Goal: Communication & Community: Share content

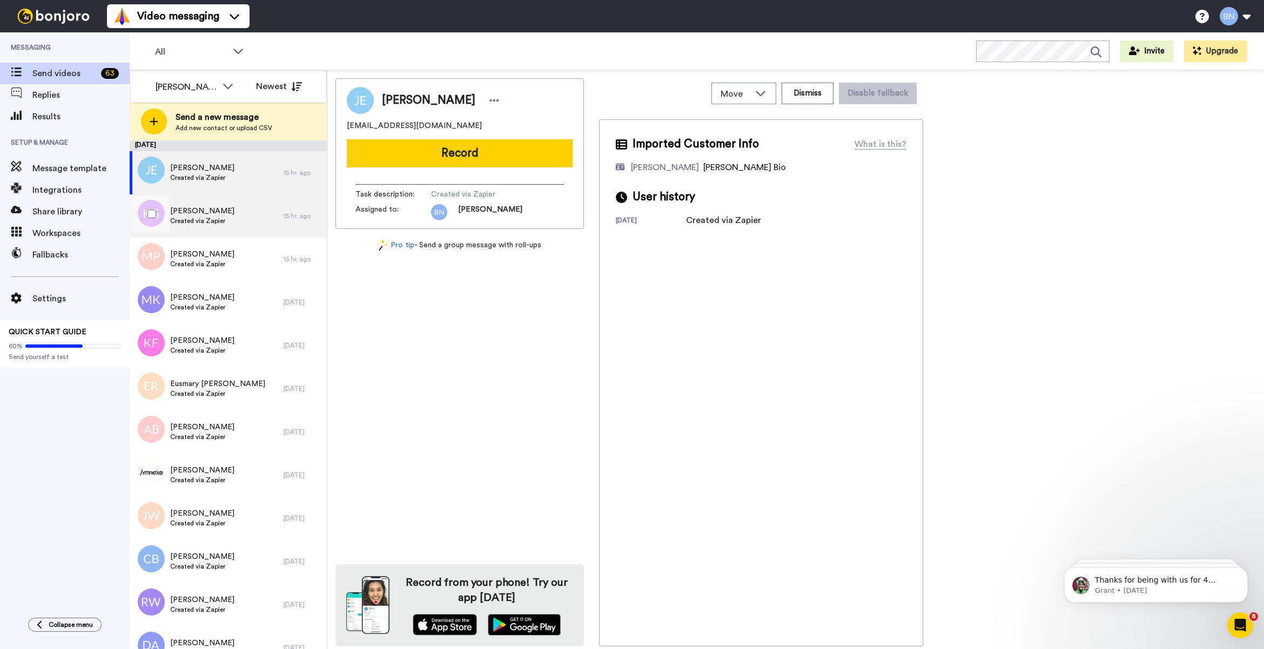
click at [258, 215] on div "Katrina Granado Created via Zapier" at bounding box center [207, 215] width 154 height 43
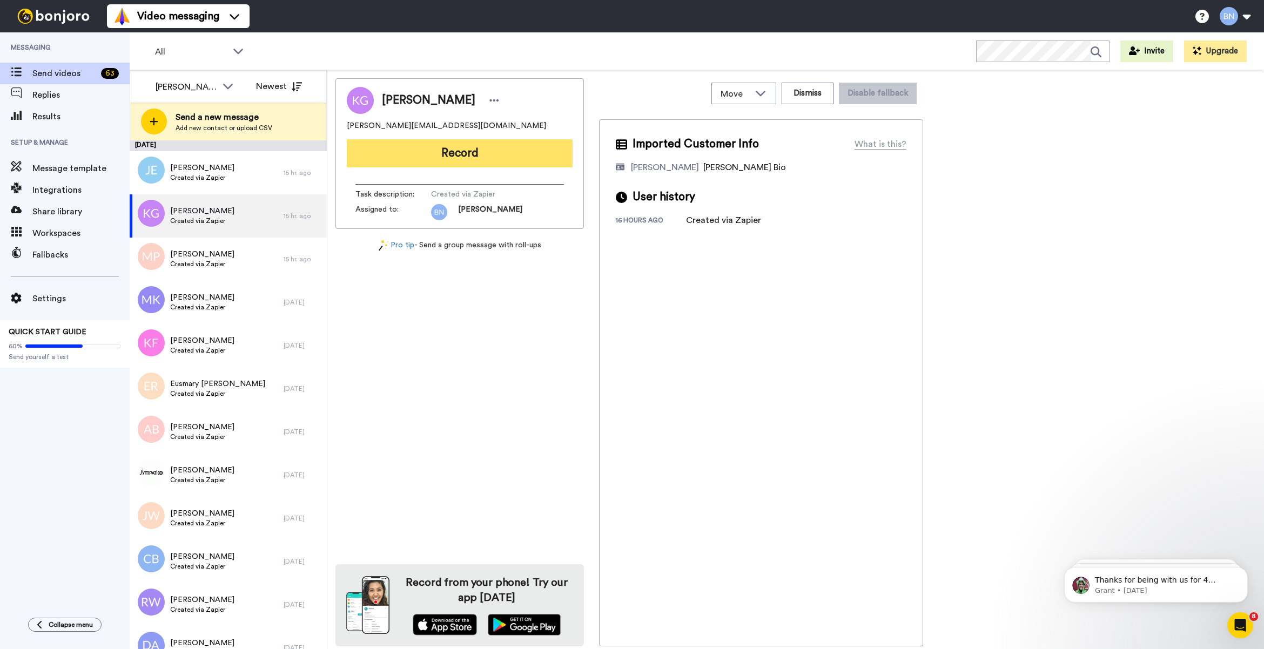
click at [525, 146] on button "Record" at bounding box center [460, 153] width 226 height 28
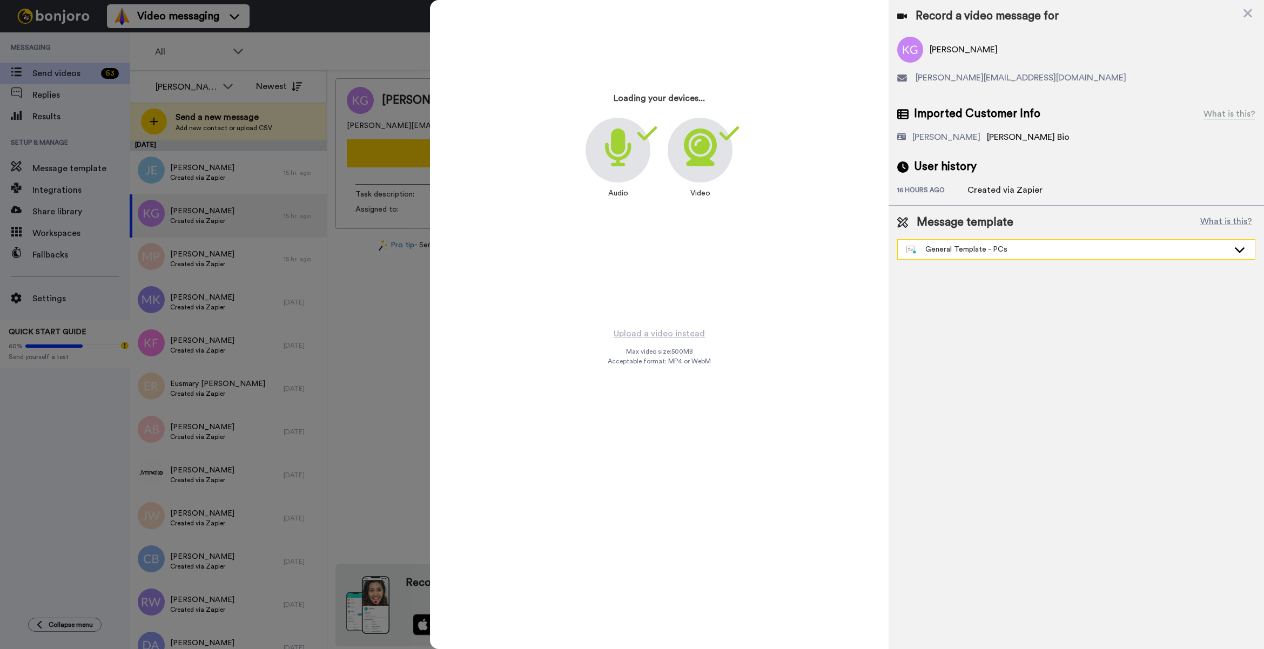
click at [949, 246] on div "General Template - PCs" at bounding box center [1067, 249] width 322 height 11
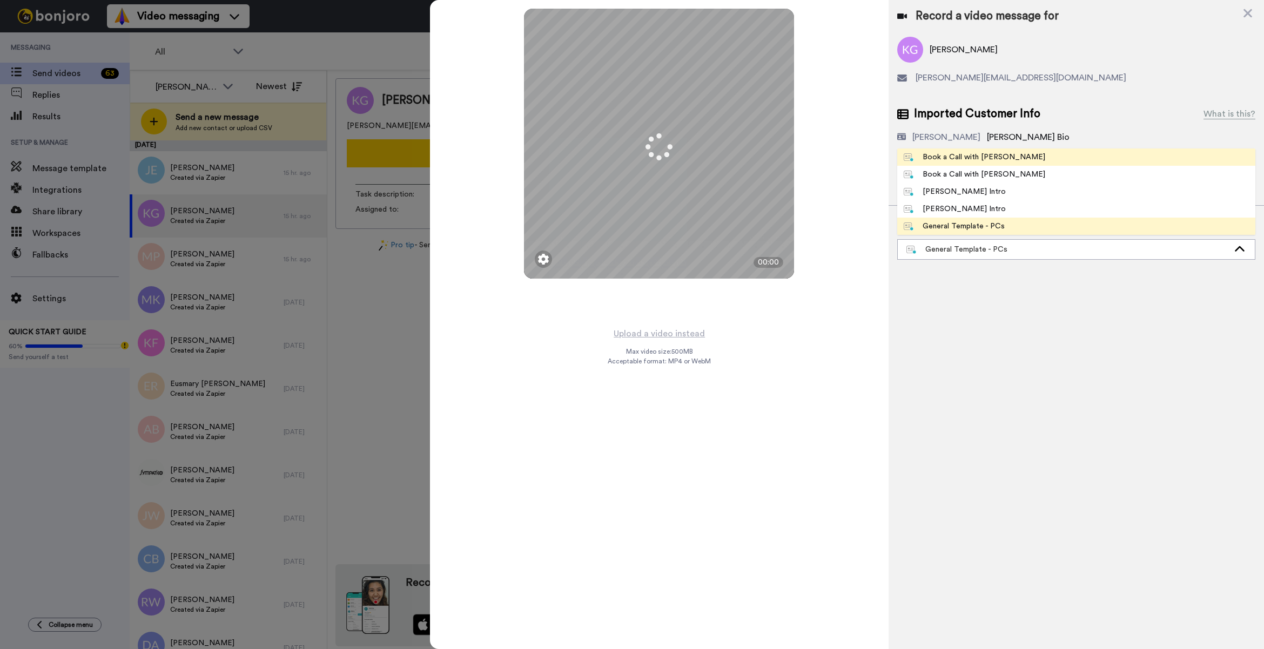
click at [932, 154] on div "Book a Call with [PERSON_NAME]" at bounding box center [975, 157] width 142 height 11
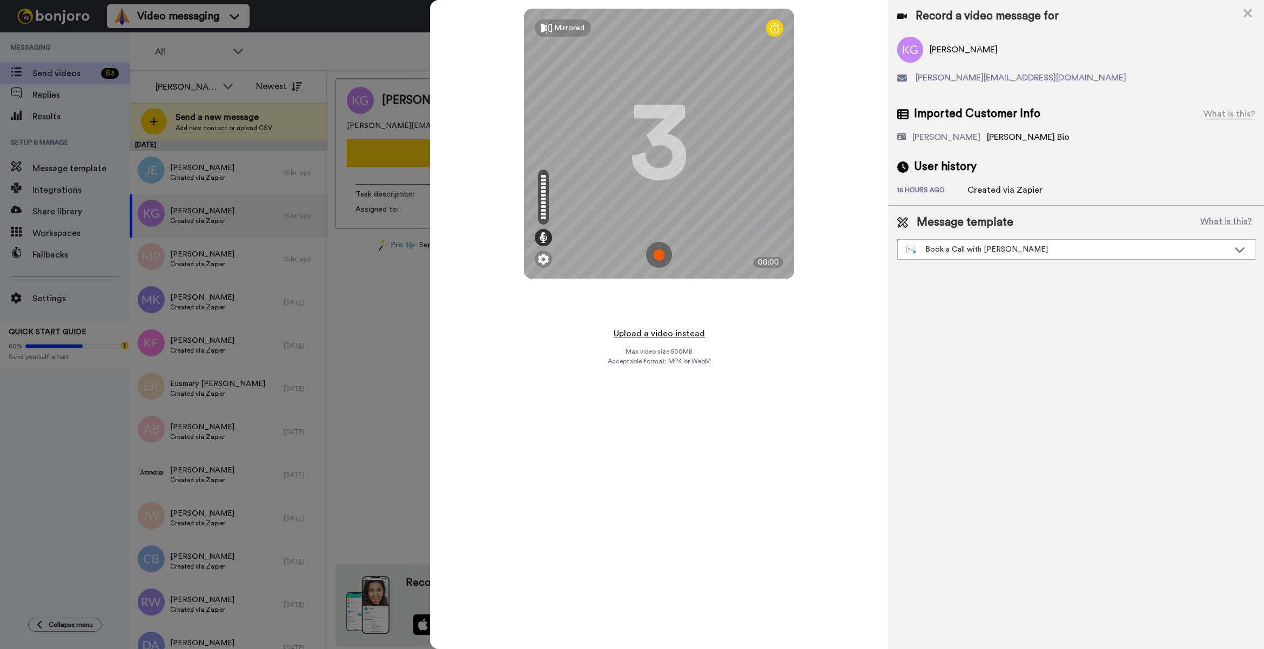
click at [682, 338] on button "Upload a video instead" at bounding box center [659, 334] width 98 height 14
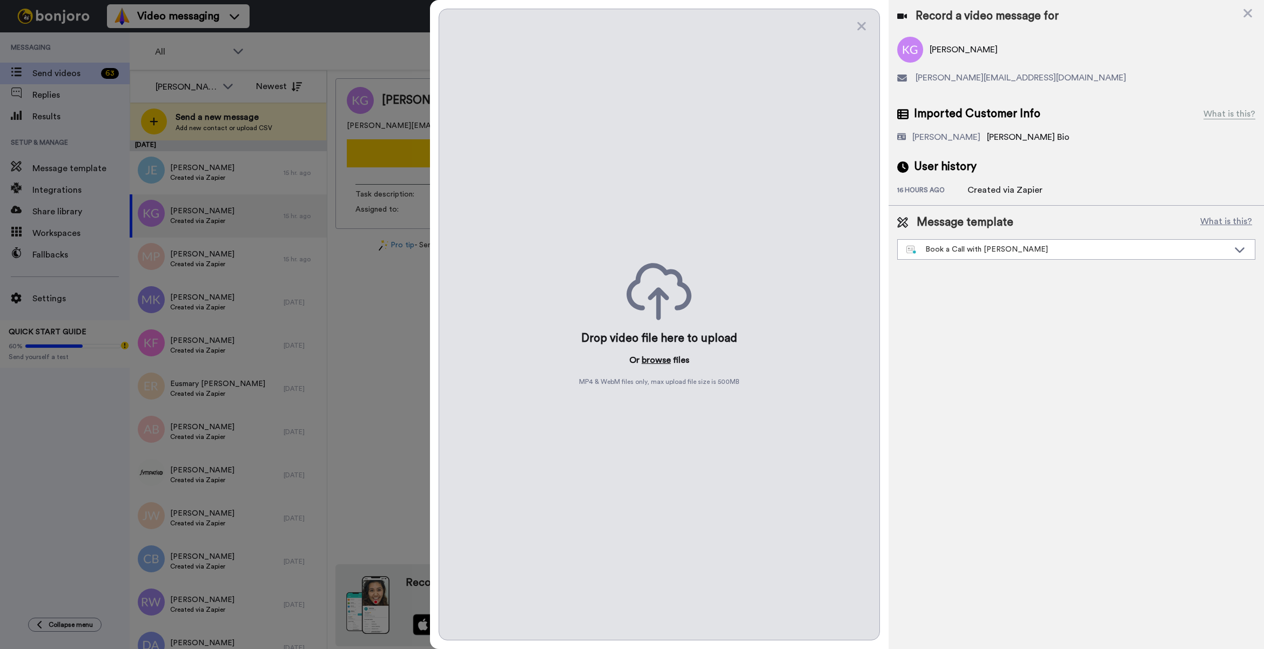
click at [657, 360] on button "browse" at bounding box center [656, 360] width 29 height 13
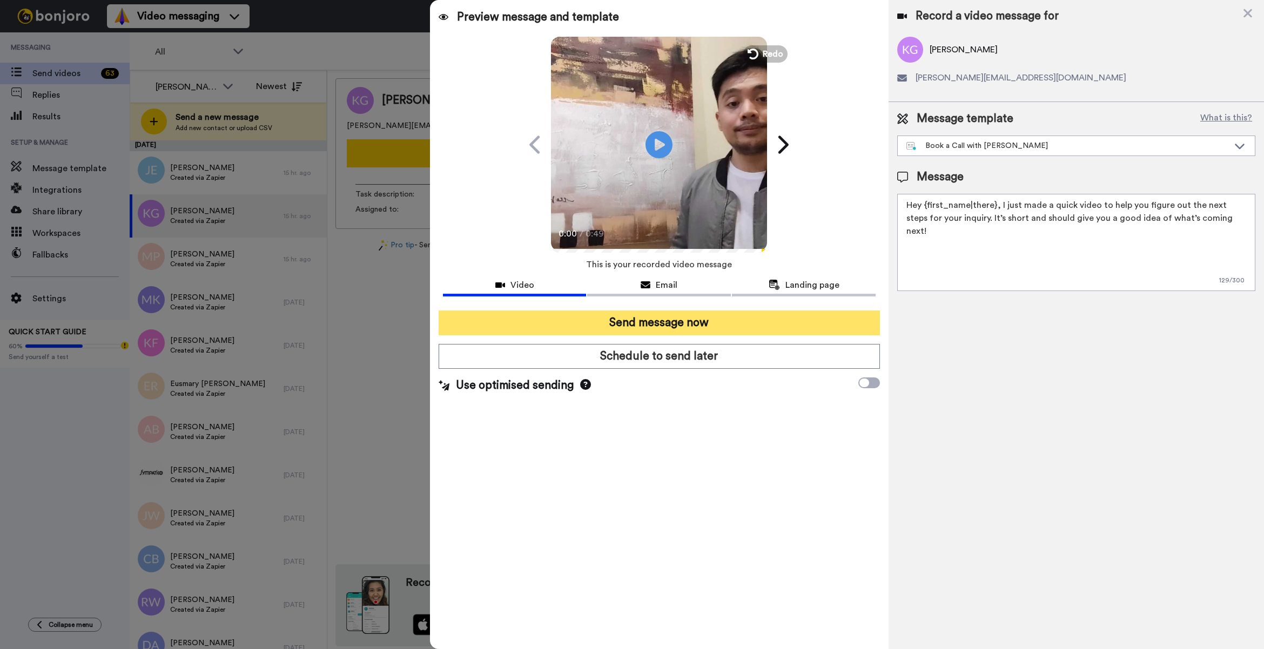
click at [652, 325] on button "Send message now" at bounding box center [659, 323] width 441 height 25
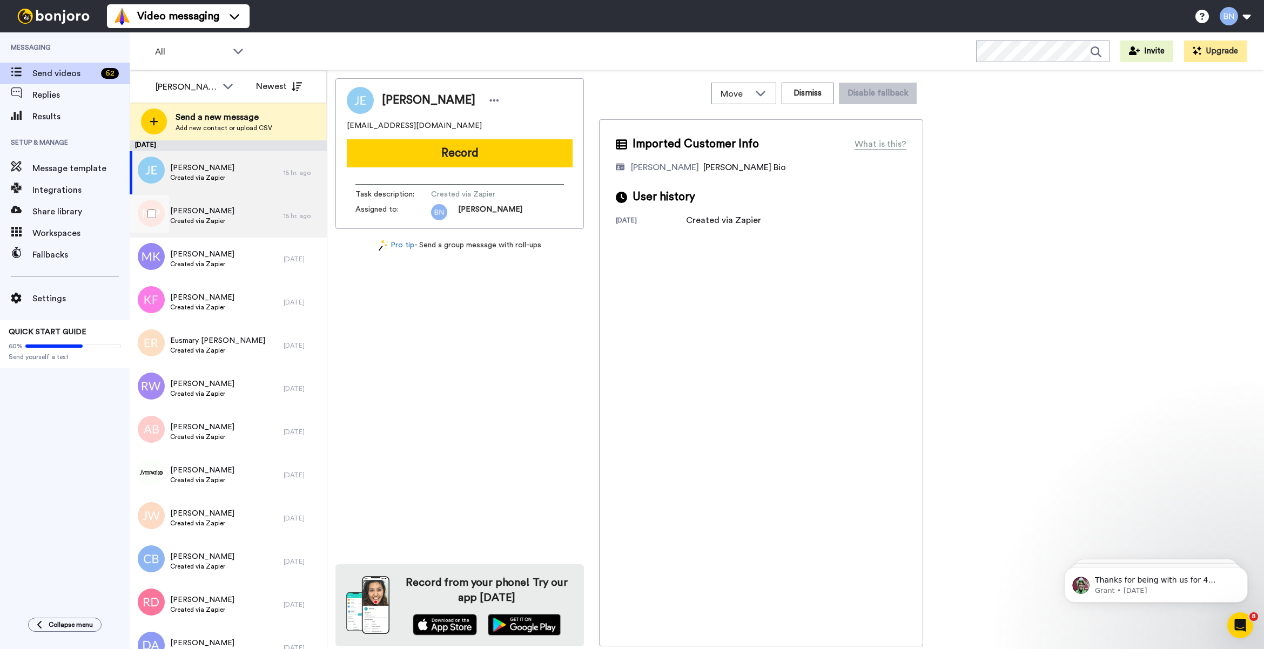
click at [260, 218] on div "Melinda Piche Created via Zapier" at bounding box center [207, 215] width 154 height 43
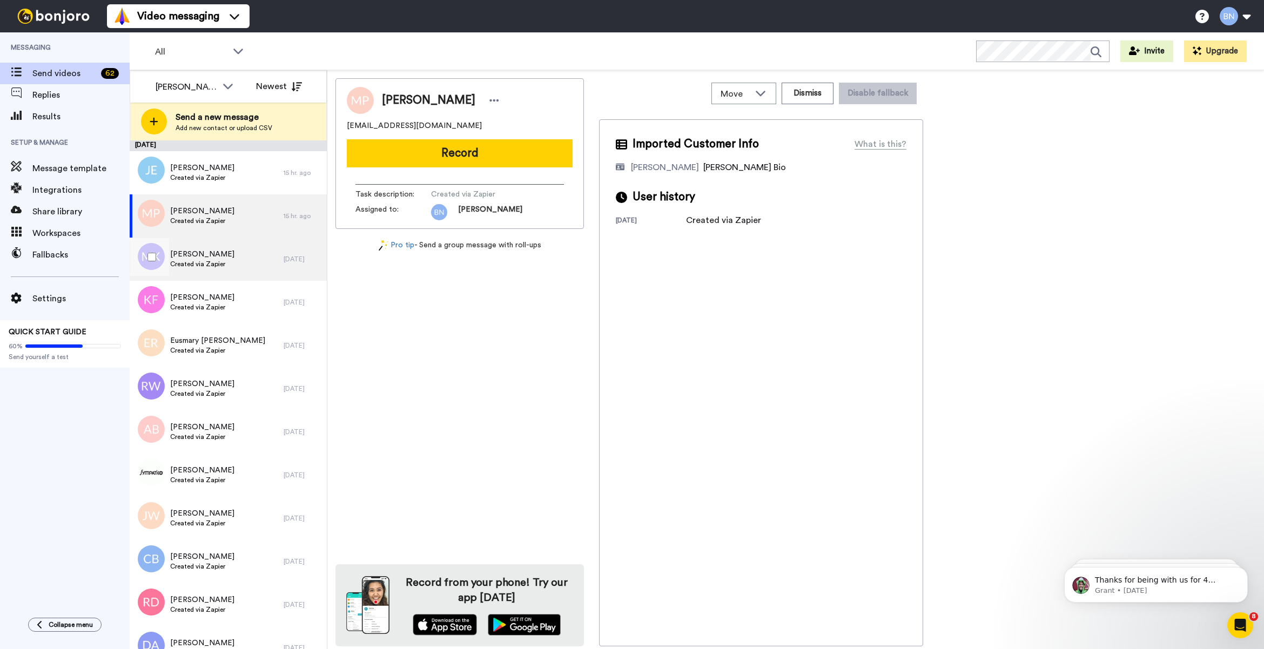
click at [254, 265] on div "Marcus King Created via Zapier" at bounding box center [207, 259] width 154 height 43
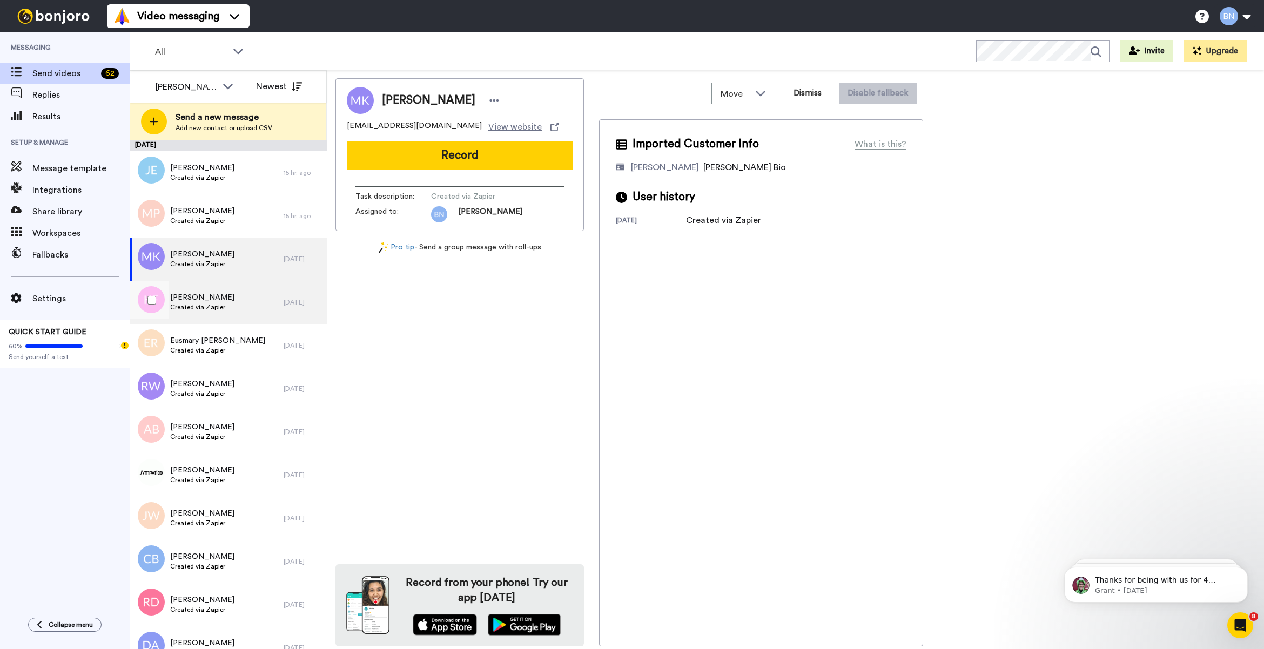
click at [254, 306] on div "Kahmla Folie Created via Zapier" at bounding box center [207, 302] width 154 height 43
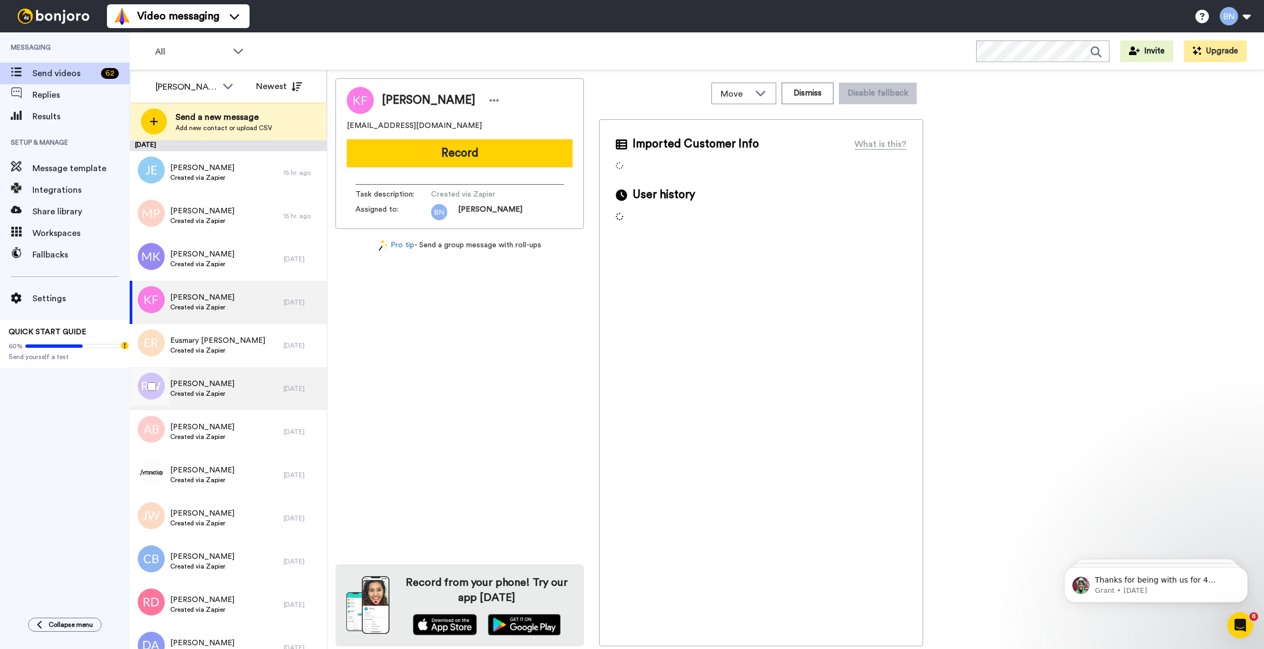
click at [249, 392] on div "Richard Wallen Created via Zapier" at bounding box center [207, 388] width 154 height 43
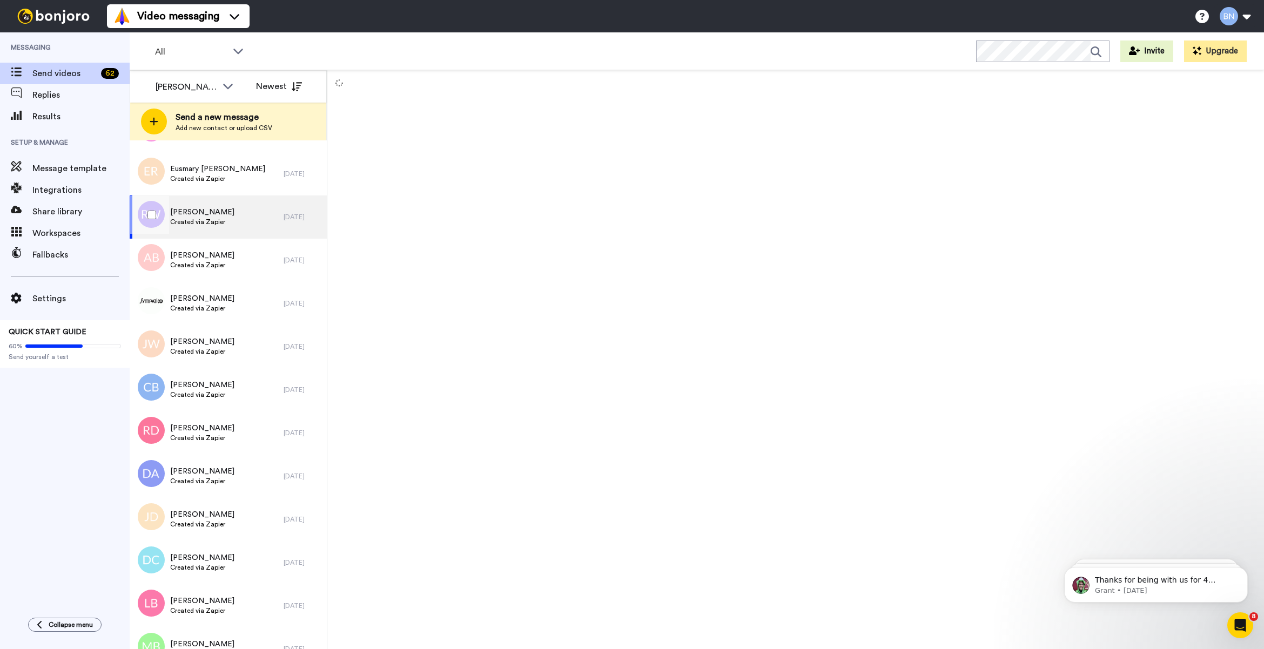
scroll to position [180, 0]
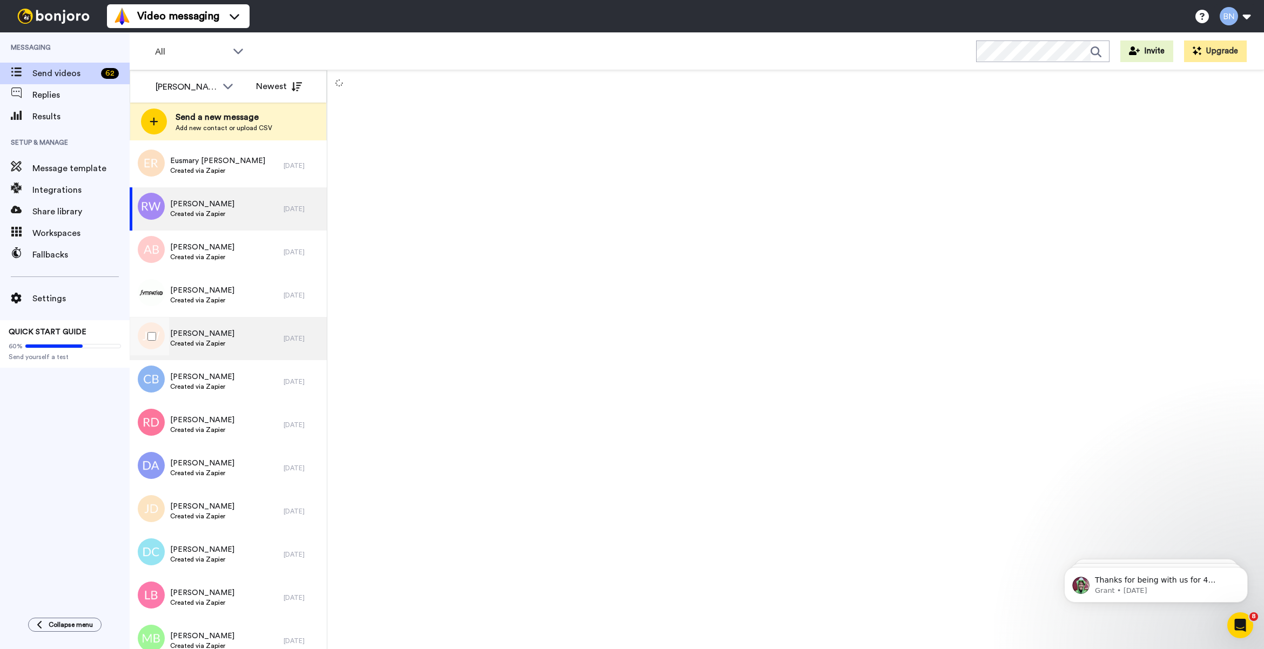
click at [237, 334] on div "Jasmine Whitley Created via Zapier" at bounding box center [207, 338] width 154 height 43
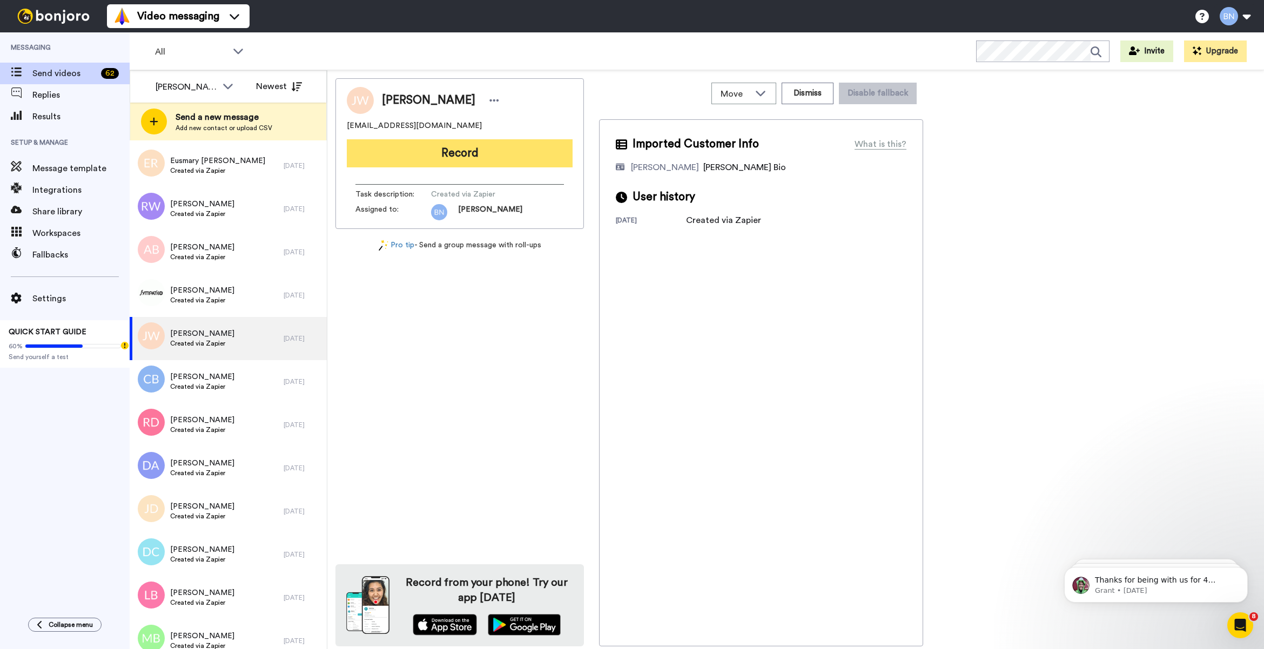
click at [516, 144] on button "Record" at bounding box center [460, 153] width 226 height 28
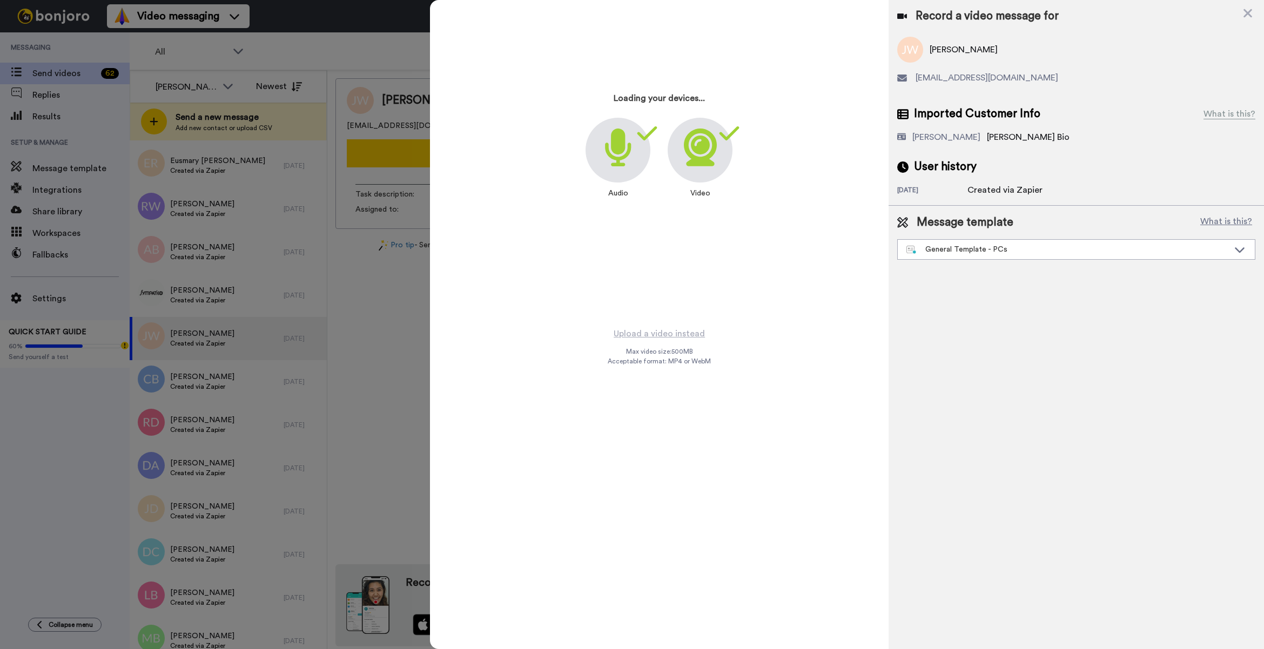
click at [941, 260] on div "Message template What is this? General Template - PCs Book a Call with Bruce Bo…" at bounding box center [1076, 237] width 375 height 63
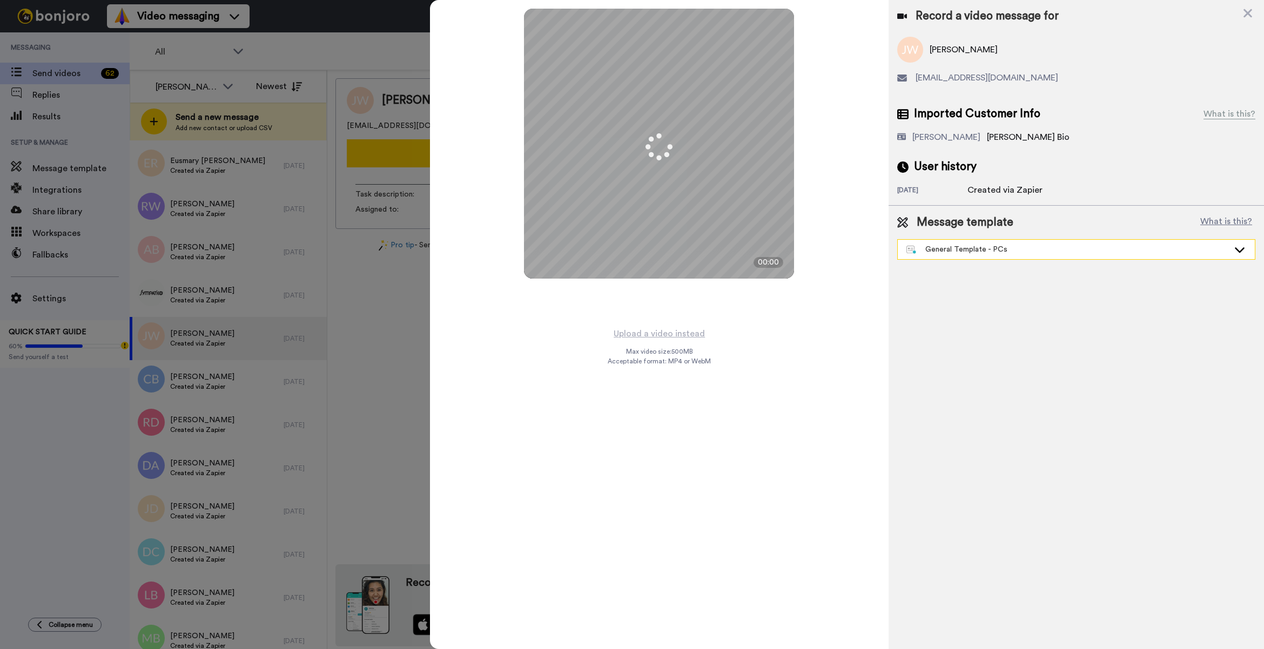
click at [943, 250] on div "General Template - PCs" at bounding box center [1067, 249] width 322 height 11
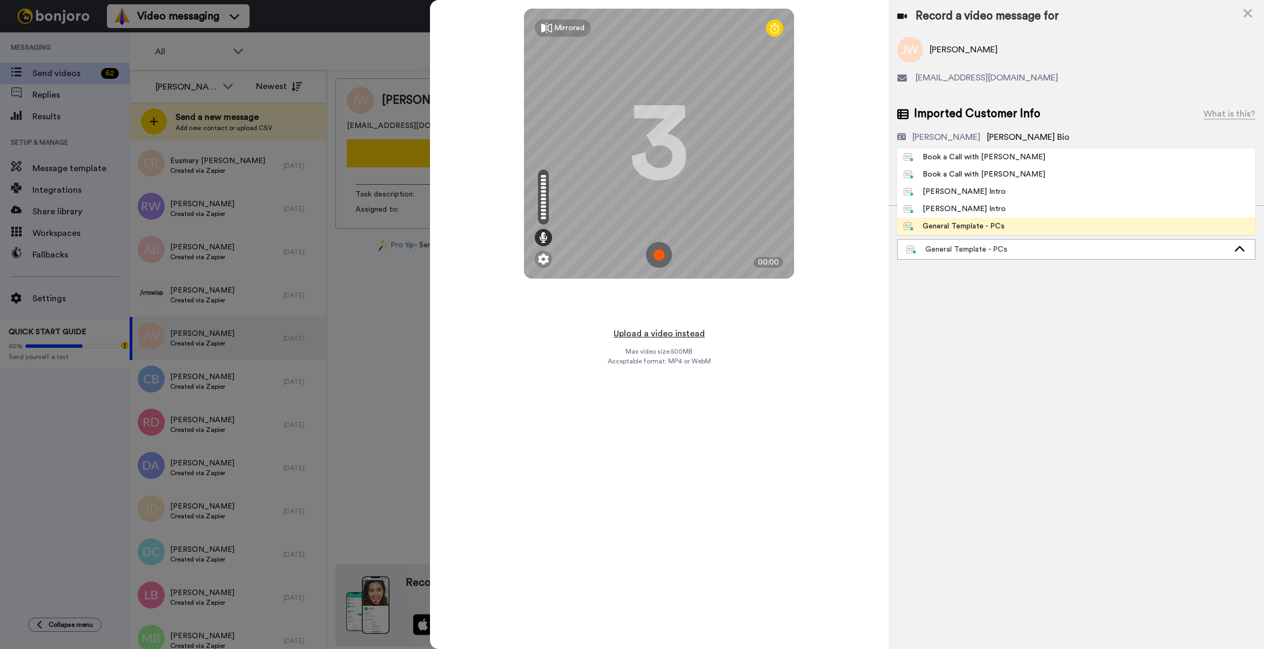
click at [678, 335] on button "Upload a video instead" at bounding box center [659, 334] width 98 height 14
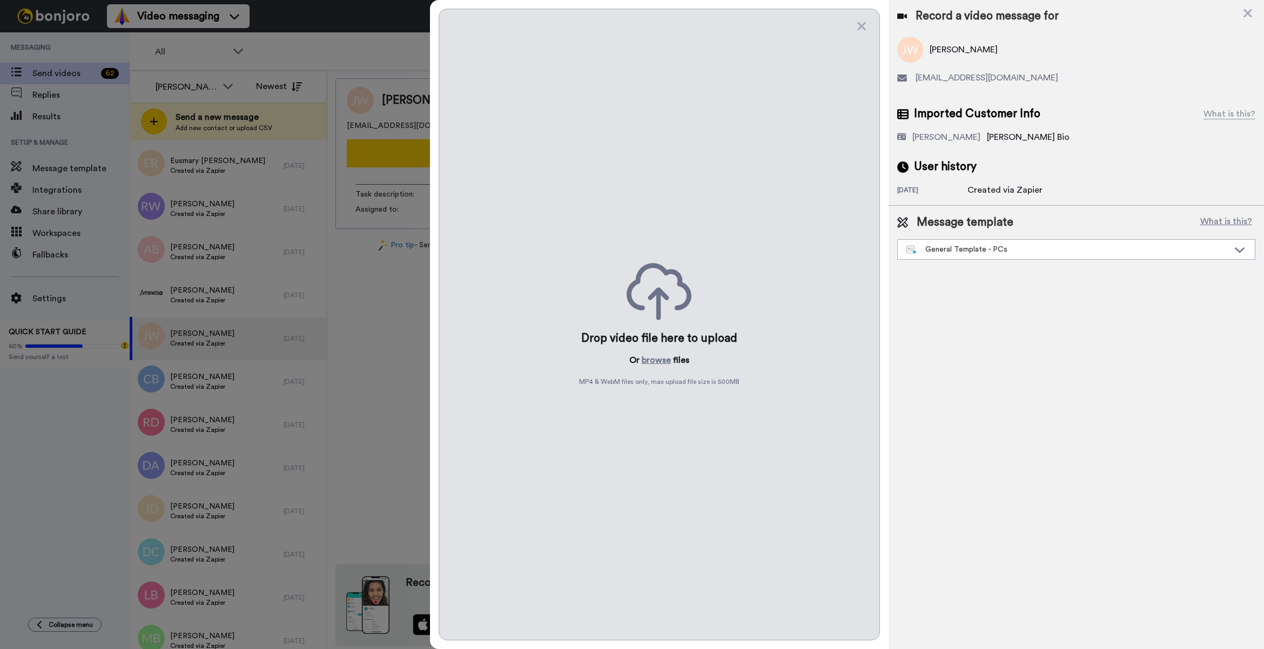
click at [273, 379] on div at bounding box center [632, 324] width 1264 height 649
click at [1244, 14] on icon at bounding box center [1247, 13] width 11 height 14
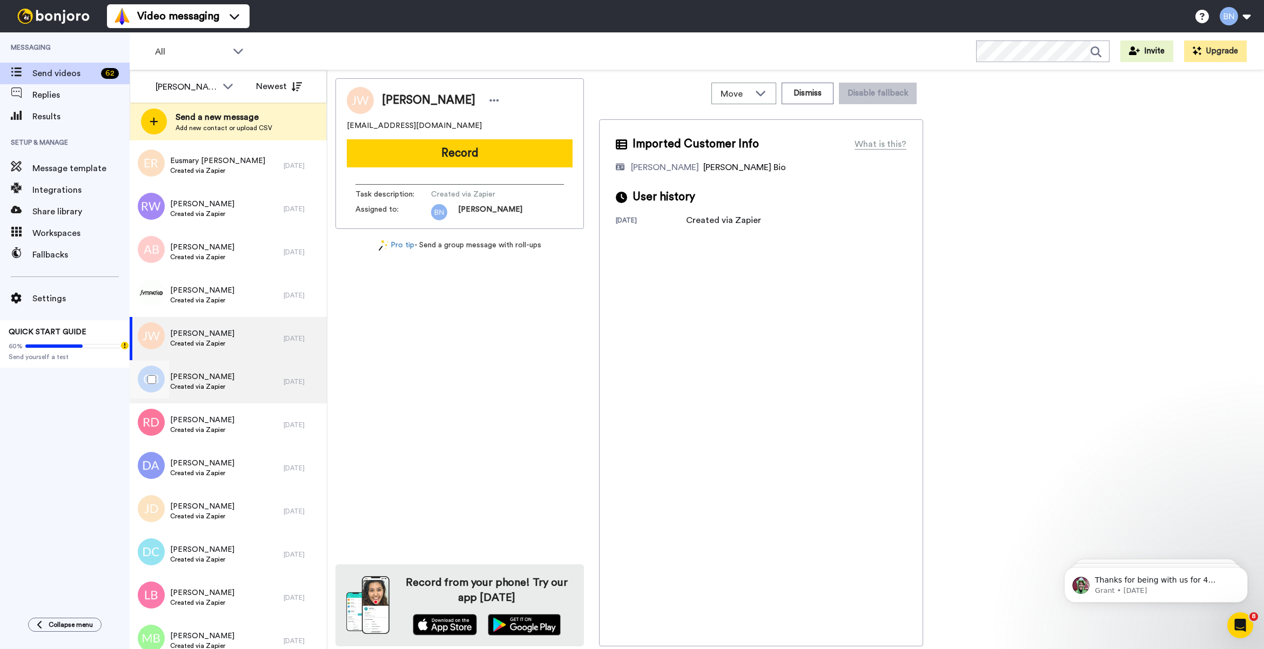
click at [232, 384] on div "Caleb Brewer Created via Zapier" at bounding box center [207, 381] width 154 height 43
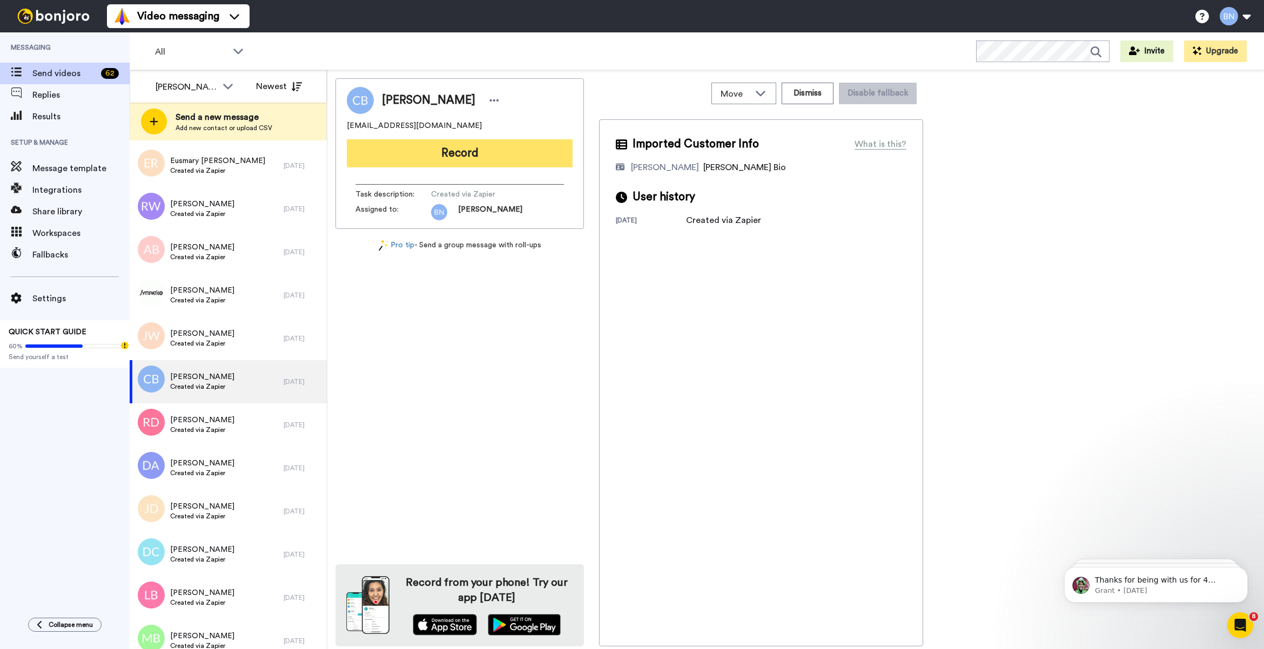
click at [511, 153] on button "Record" at bounding box center [460, 153] width 226 height 28
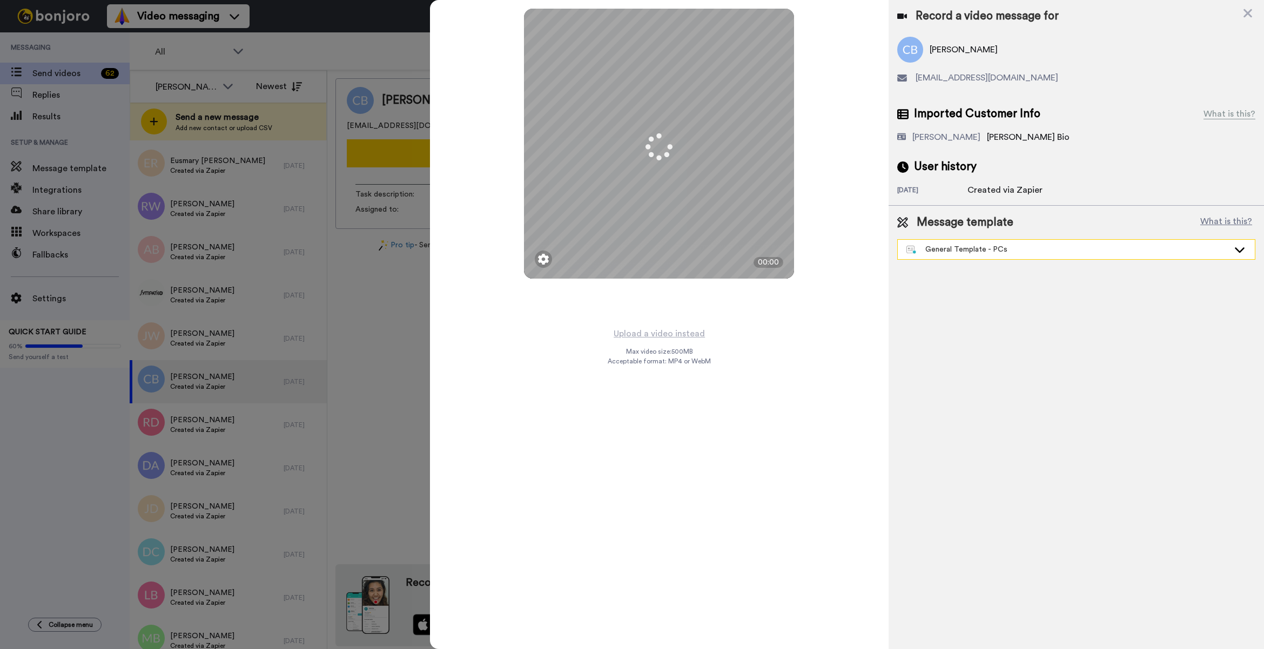
click at [991, 250] on div "General Template - PCs" at bounding box center [1067, 249] width 322 height 11
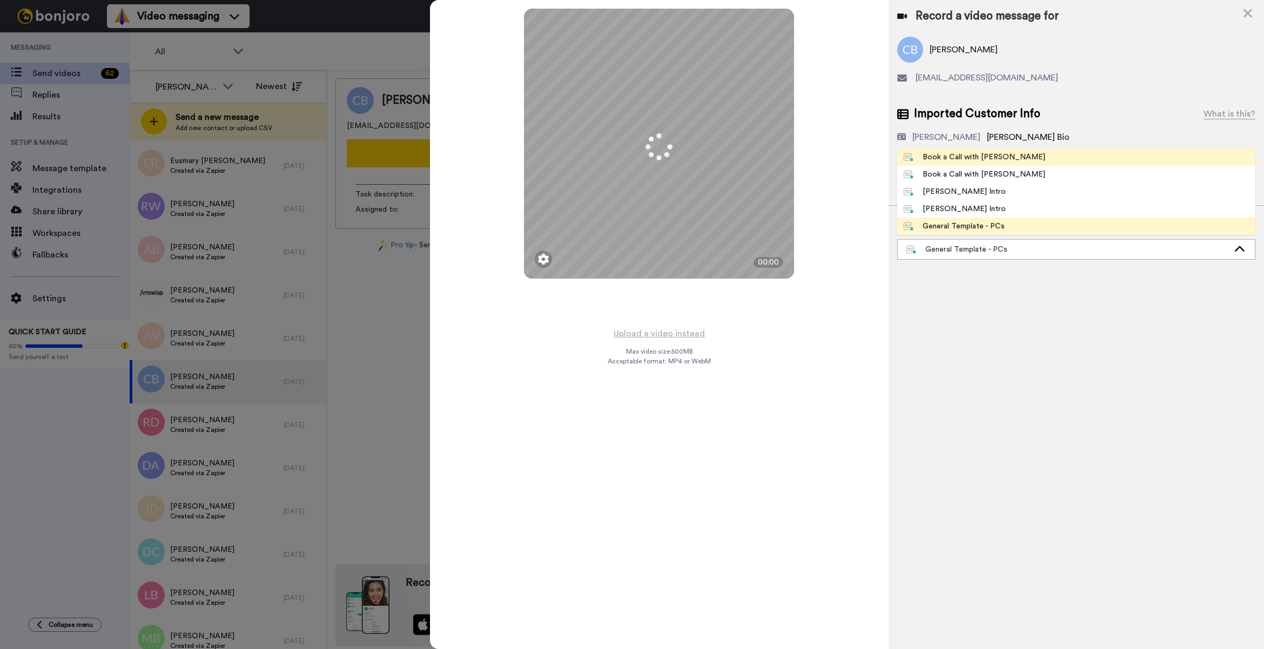
click at [944, 150] on li "Book a Call with Bruce" at bounding box center [1076, 157] width 358 height 17
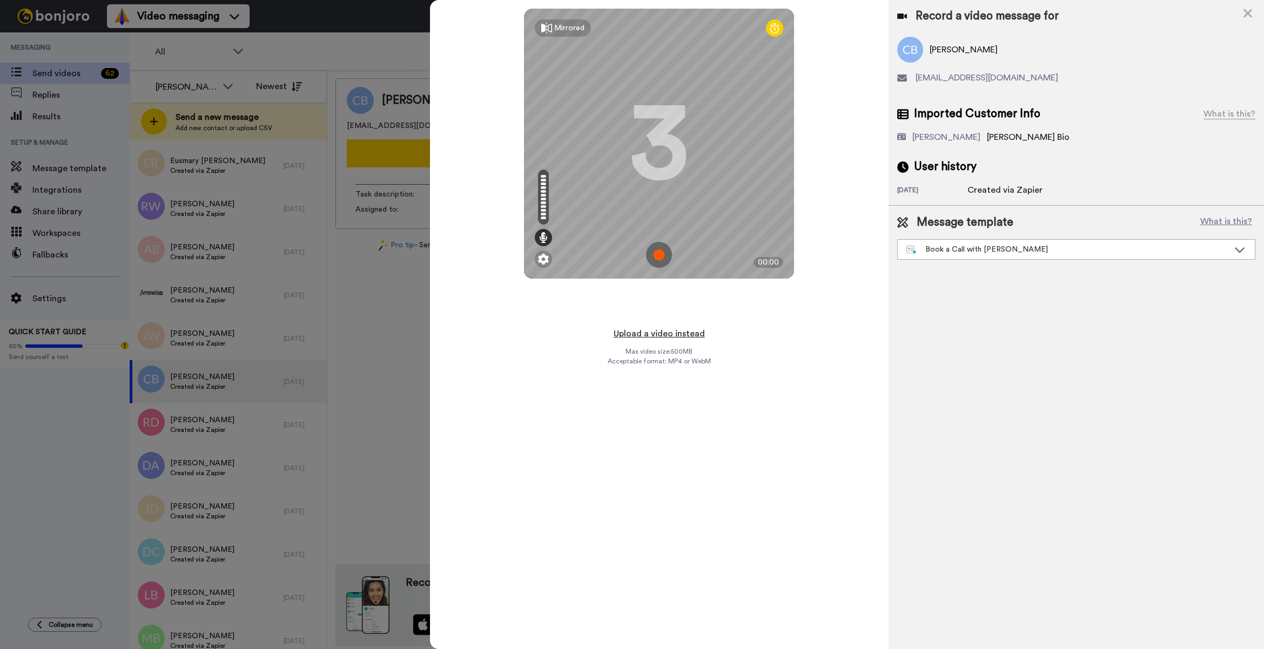
click at [657, 328] on button "Upload a video instead" at bounding box center [659, 334] width 98 height 14
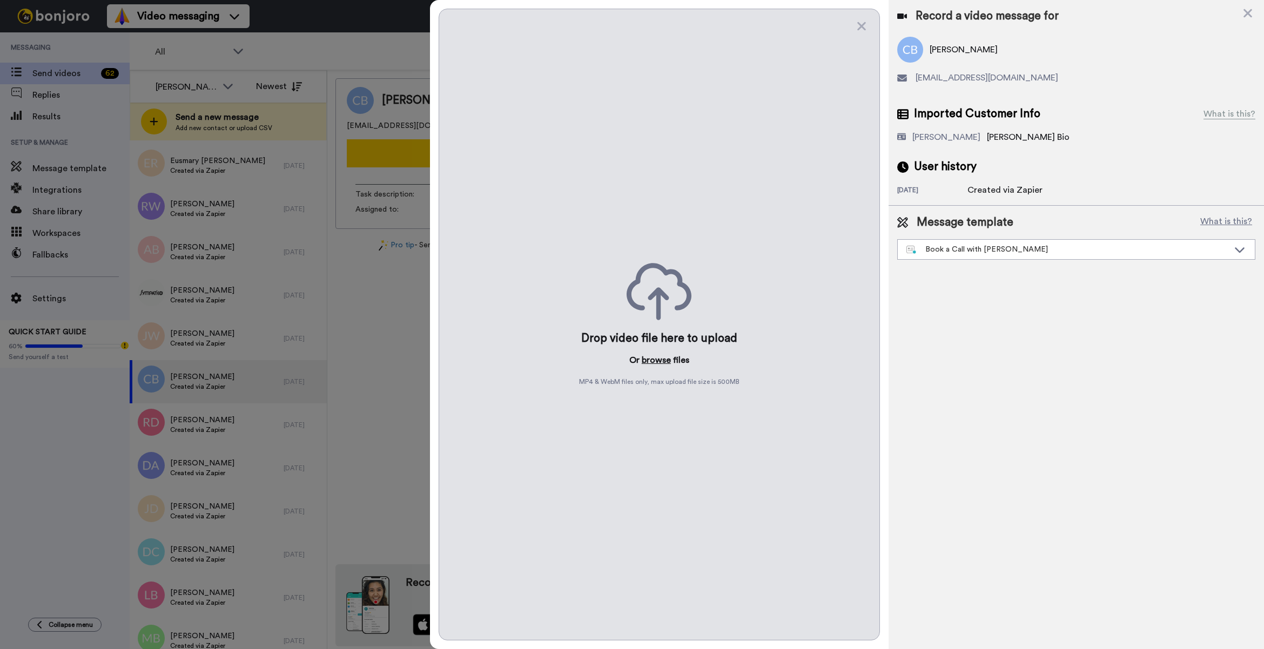
click at [665, 357] on button "browse" at bounding box center [656, 360] width 29 height 13
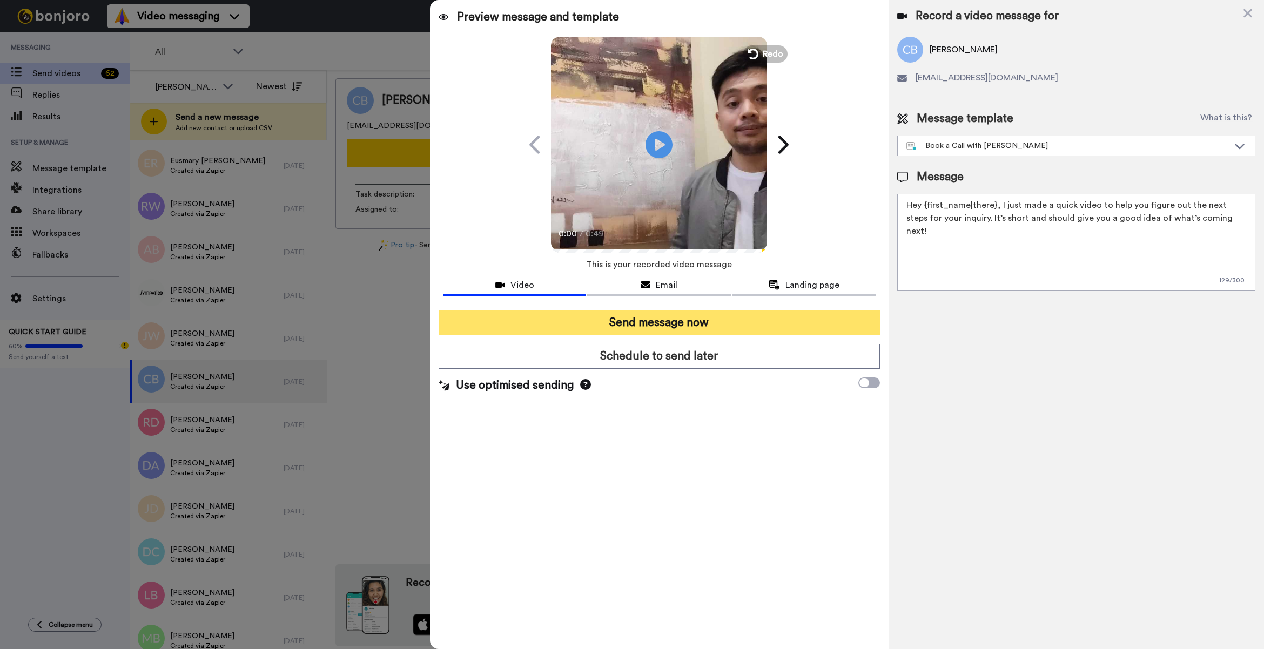
click at [762, 321] on button "Send message now" at bounding box center [659, 323] width 441 height 25
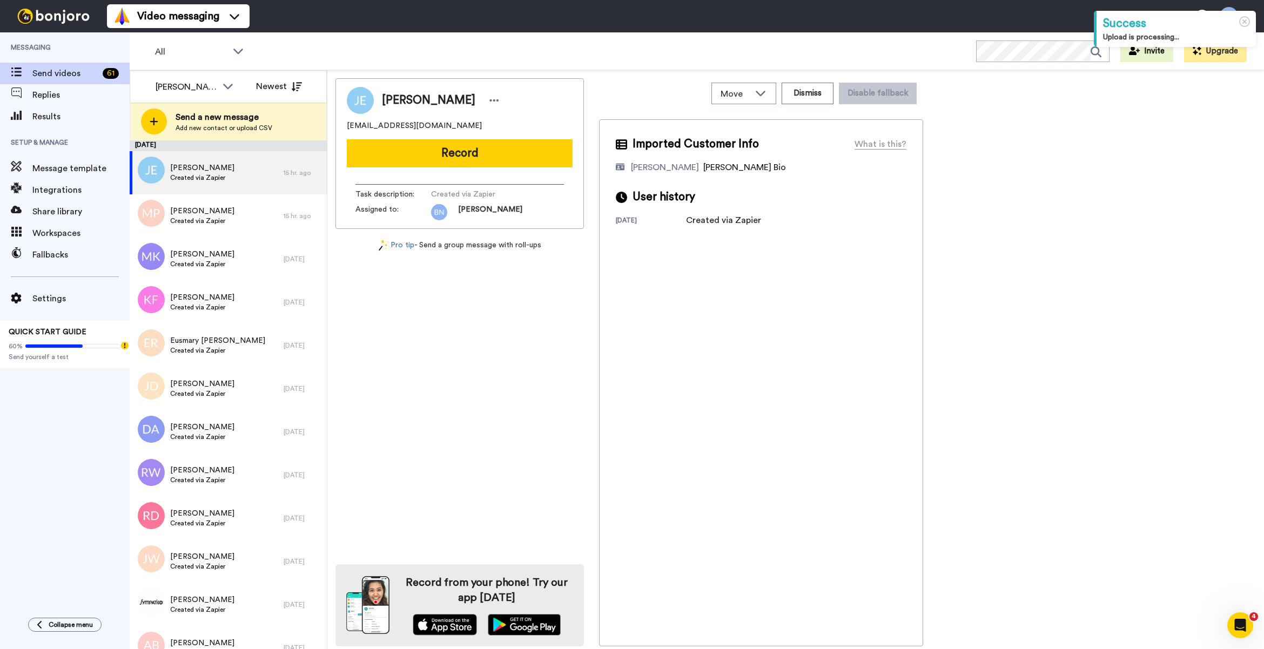
drag, startPoint x: 345, startPoint y: 273, endPoint x: 339, endPoint y: 274, distance: 5.4
drag, startPoint x: 339, startPoint y: 274, endPoint x: 334, endPoint y: 277, distance: 6.3
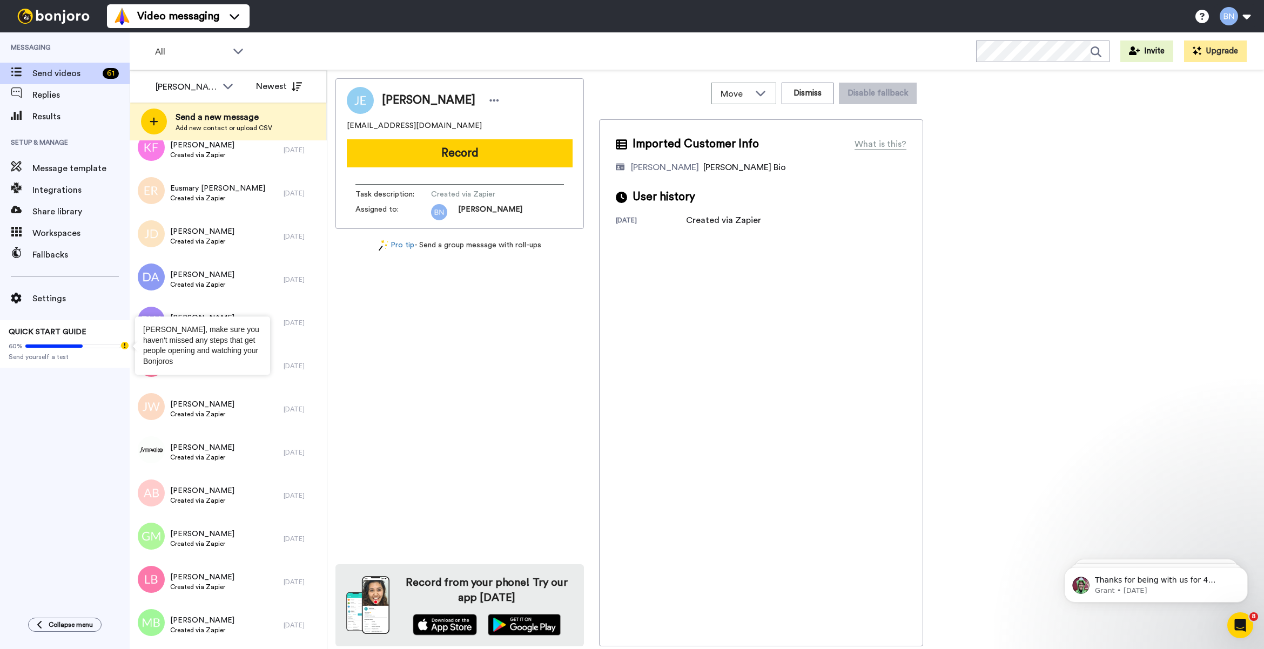
scroll to position [270, 0]
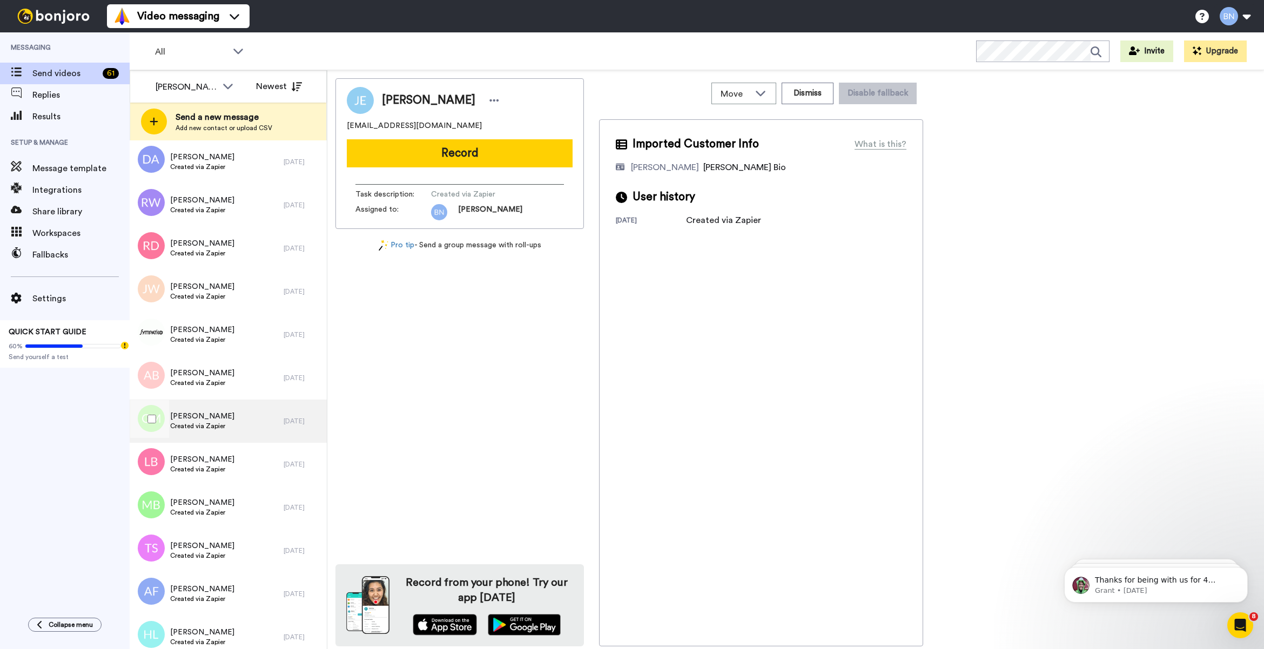
click at [241, 428] on div "Gloria Maestas Created via Zapier" at bounding box center [207, 421] width 154 height 43
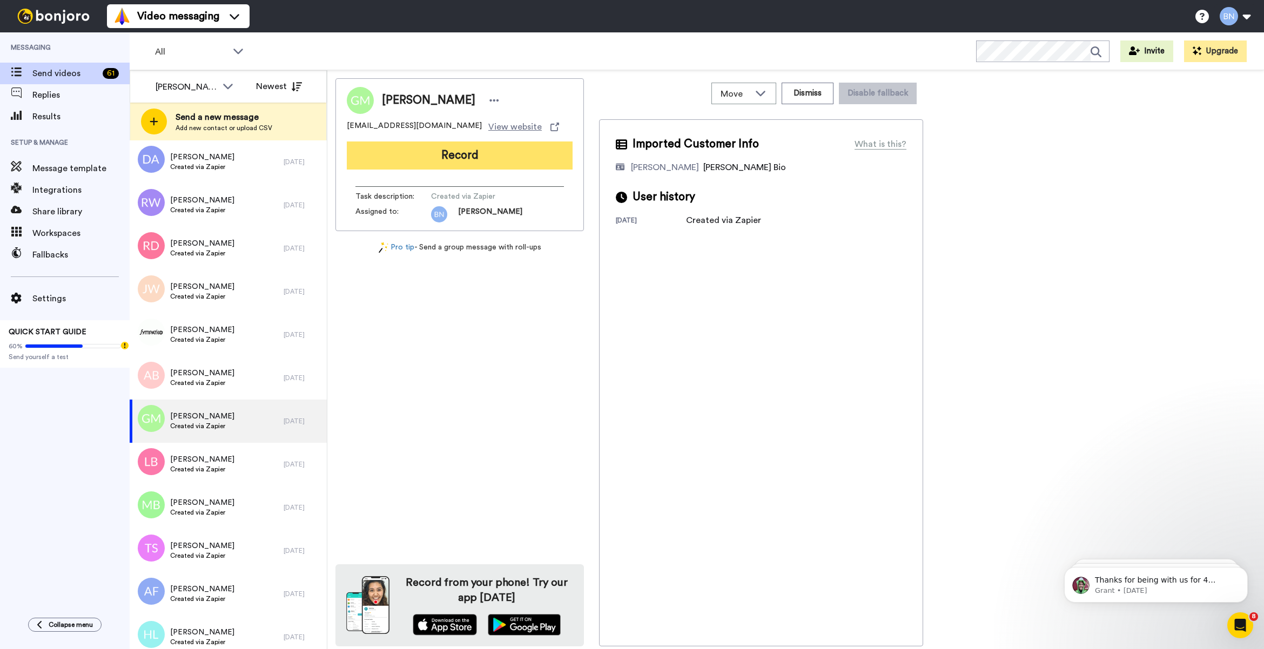
click at [453, 156] on button "Record" at bounding box center [460, 156] width 226 height 28
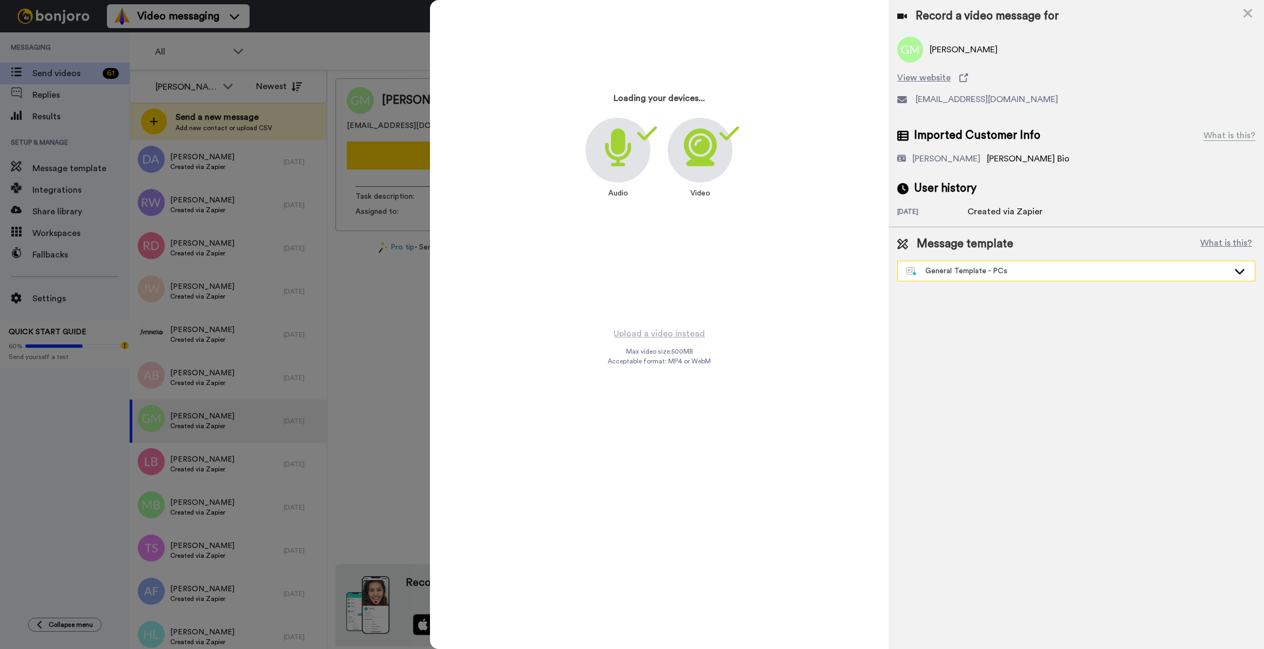
click at [999, 270] on div "General Template - PCs" at bounding box center [1067, 271] width 322 height 11
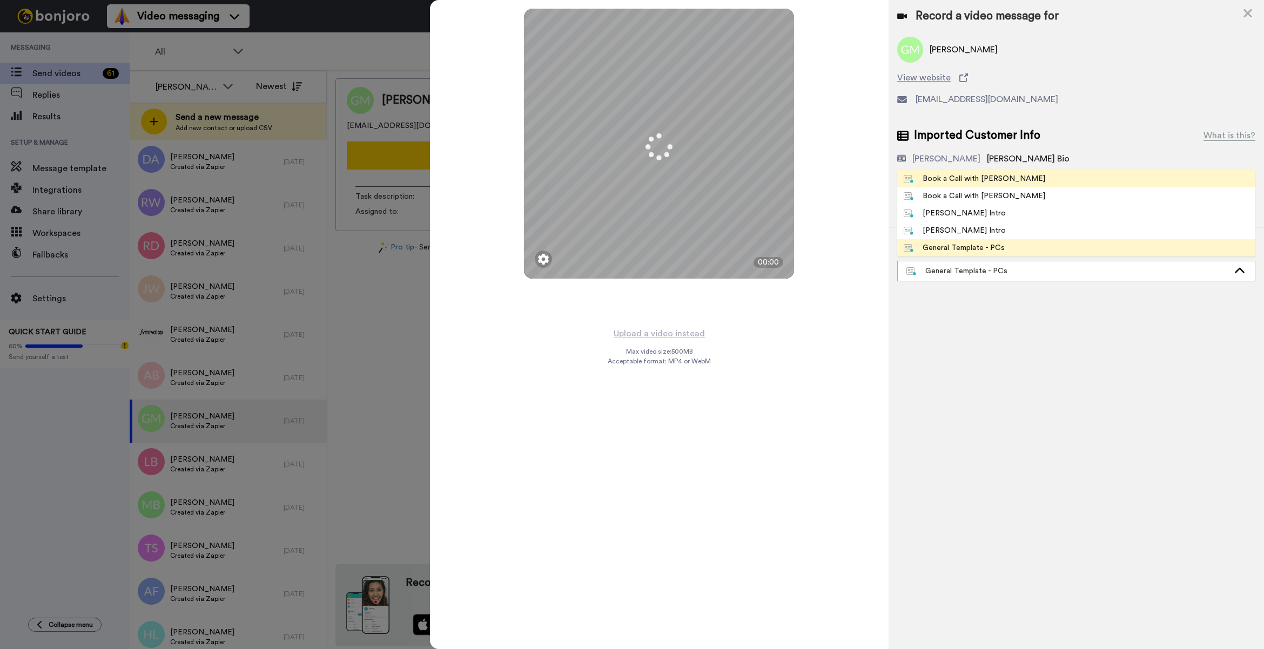
click at [929, 179] on div "Book a Call with Bruce" at bounding box center [975, 178] width 142 height 11
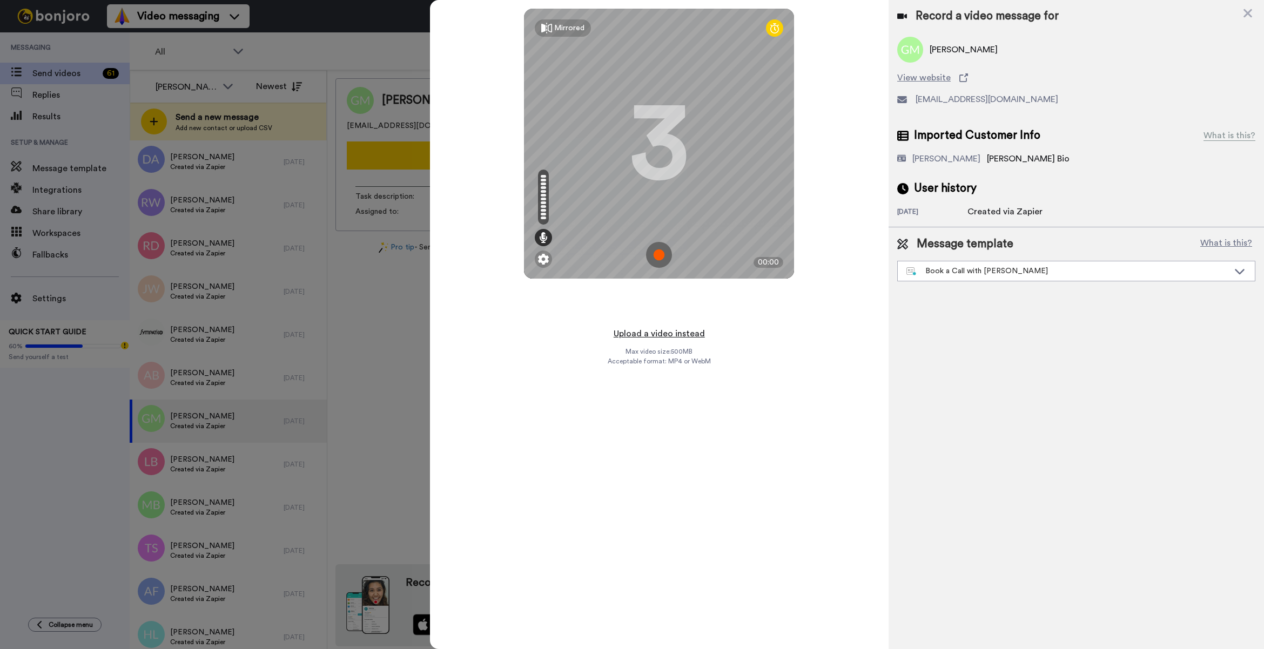
click at [668, 333] on button "Upload a video instead" at bounding box center [659, 334] width 98 height 14
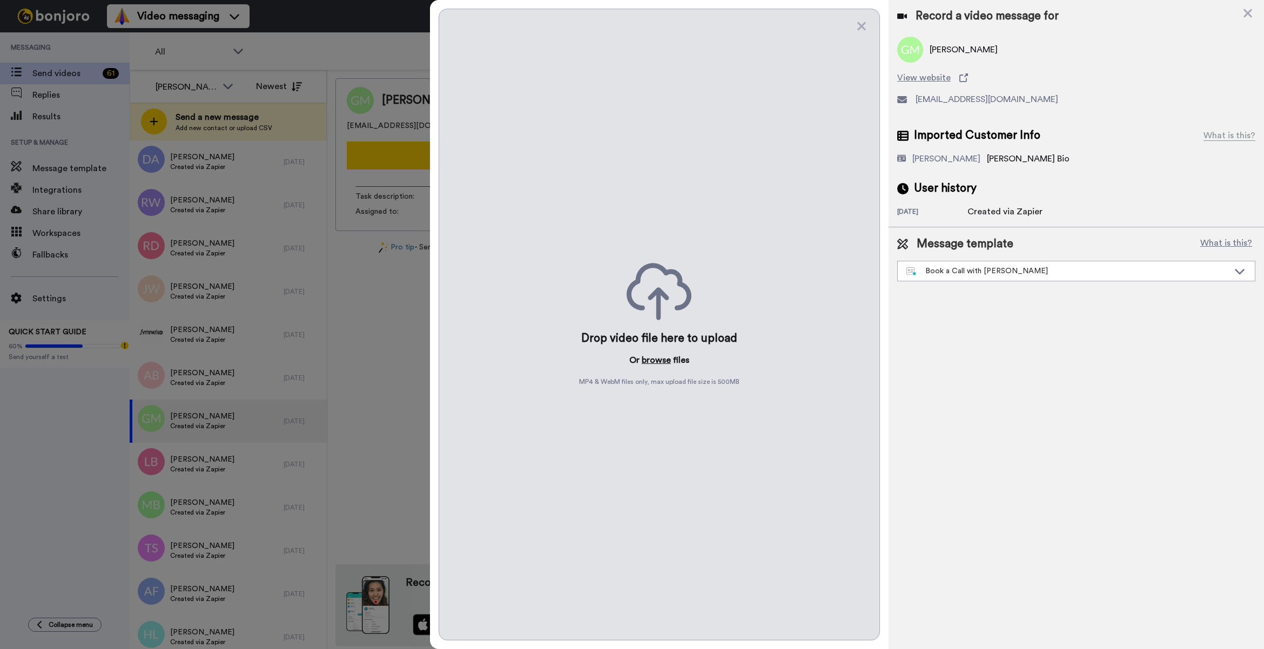
click at [662, 360] on button "browse" at bounding box center [656, 360] width 29 height 13
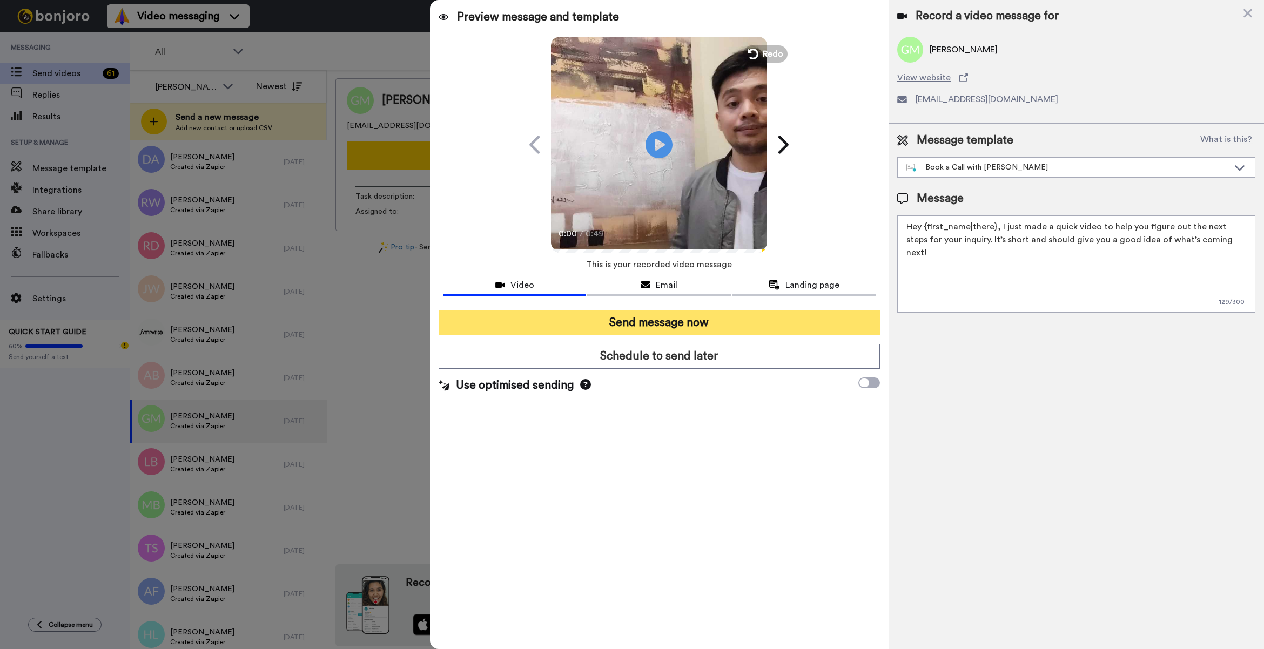
click at [742, 320] on button "Send message now" at bounding box center [659, 323] width 441 height 25
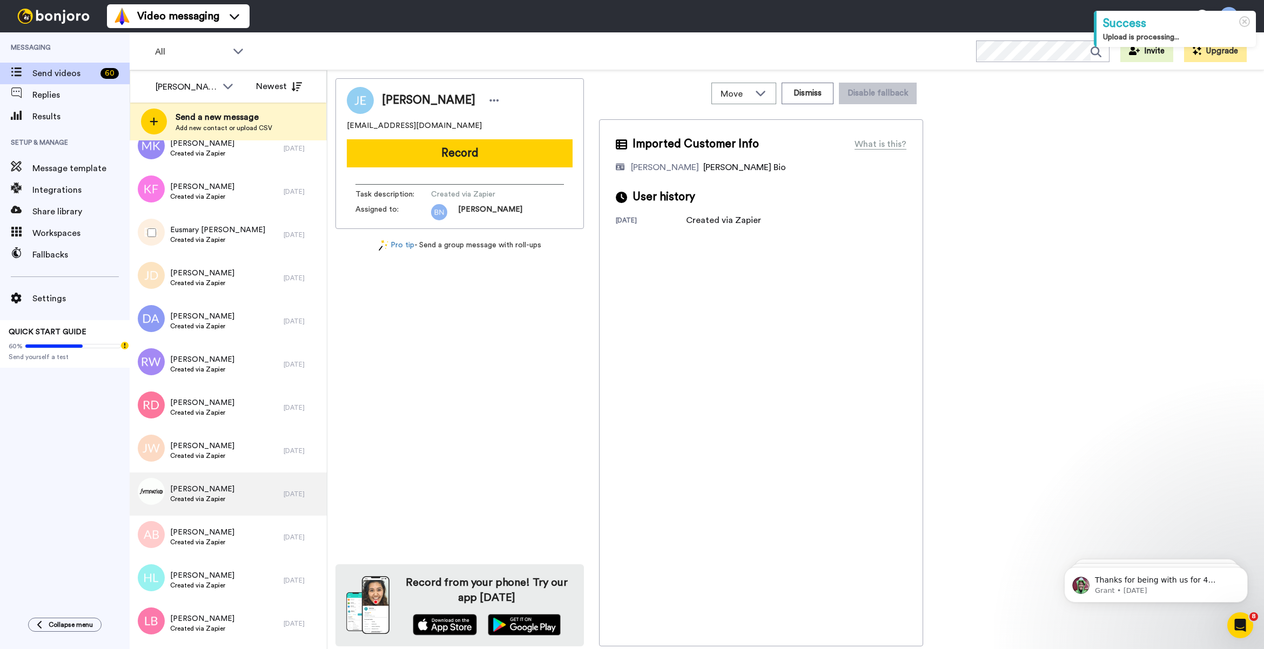
scroll to position [270, 0]
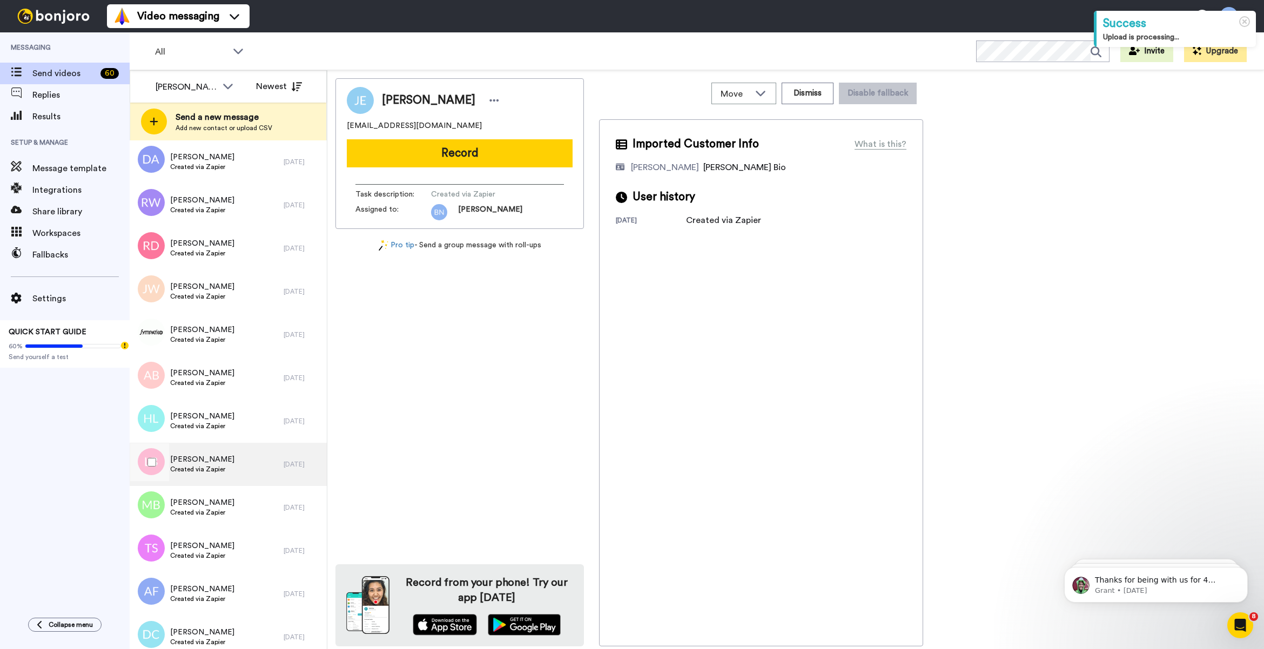
click at [181, 443] on div "Larry Booker Created via Zapier" at bounding box center [207, 464] width 154 height 43
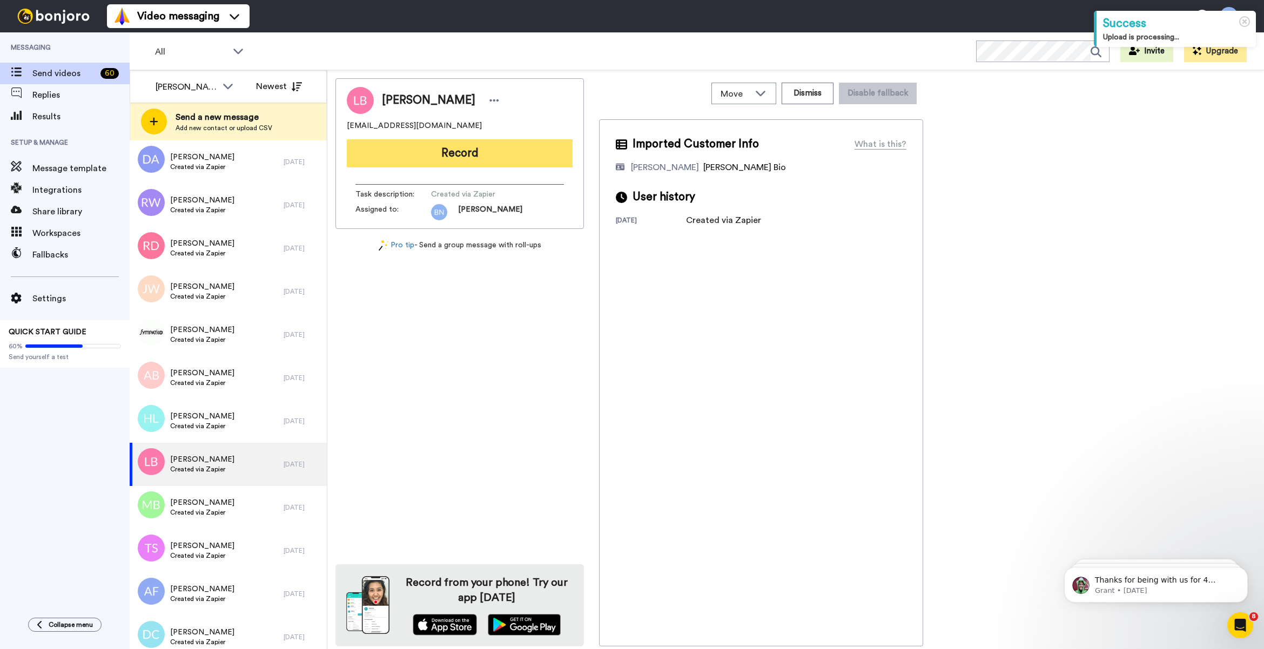
click at [478, 146] on button "Record" at bounding box center [460, 153] width 226 height 28
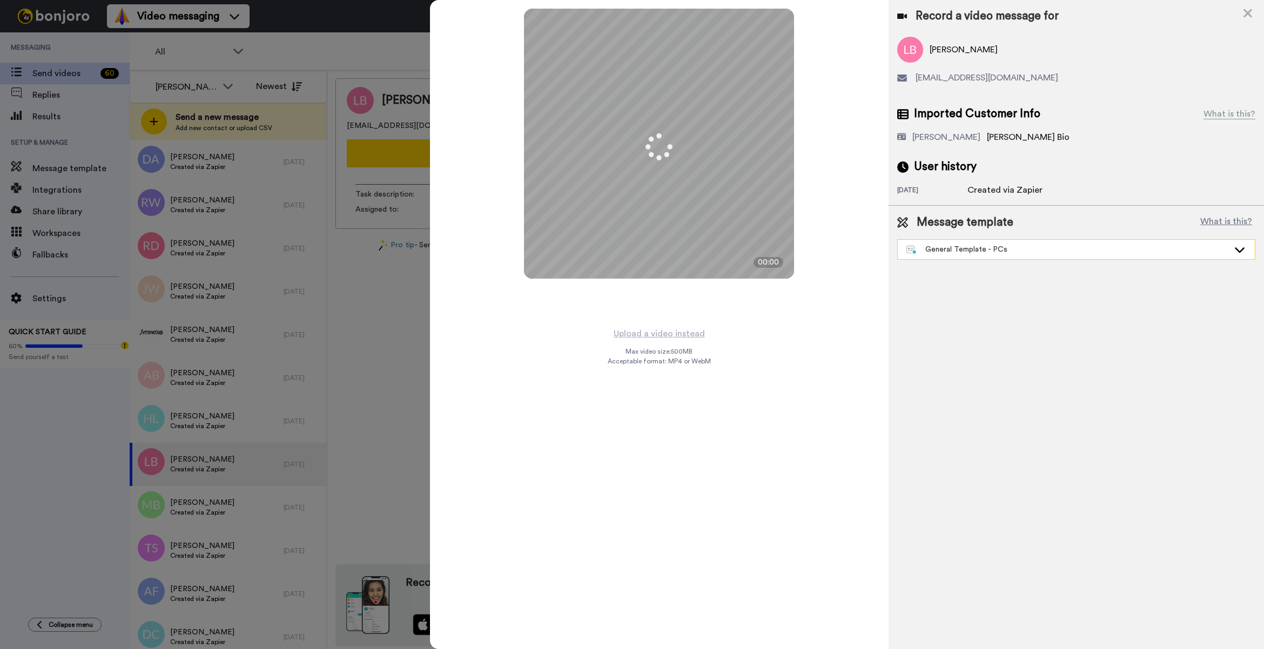
click at [995, 257] on div "General Template - PCs" at bounding box center [1076, 249] width 357 height 19
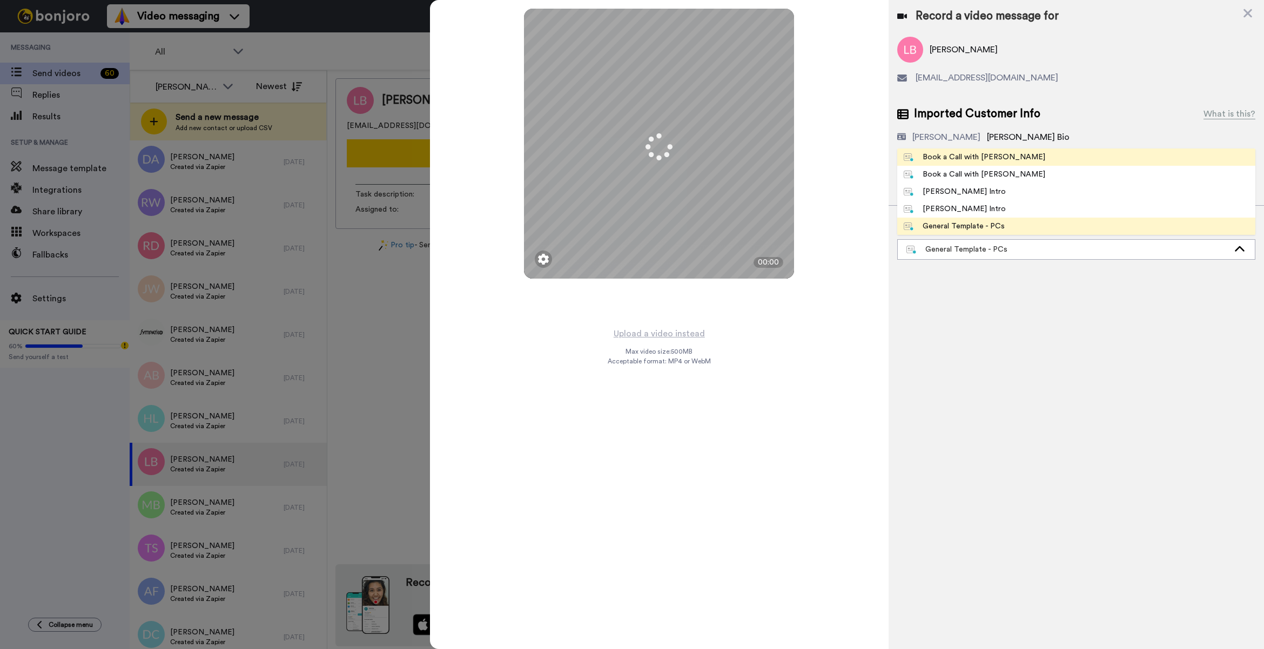
click at [1021, 160] on li "Book a Call with [PERSON_NAME]" at bounding box center [1076, 157] width 358 height 17
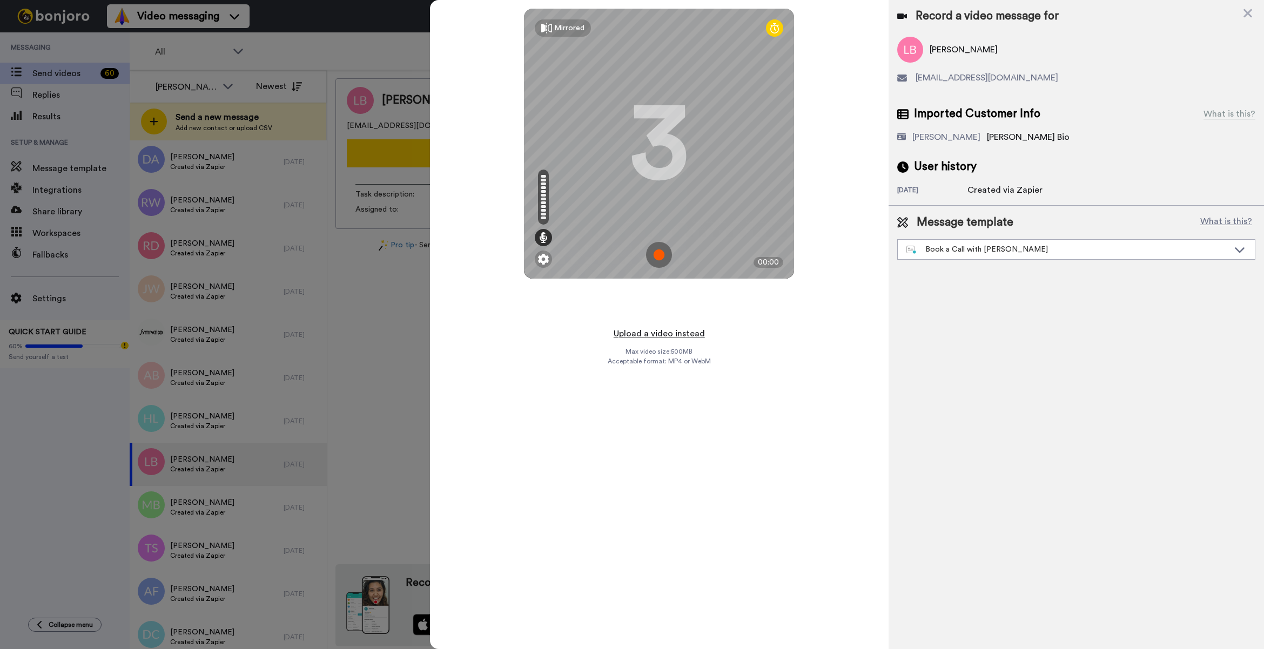
click at [676, 336] on button "Upload a video instead" at bounding box center [659, 334] width 98 height 14
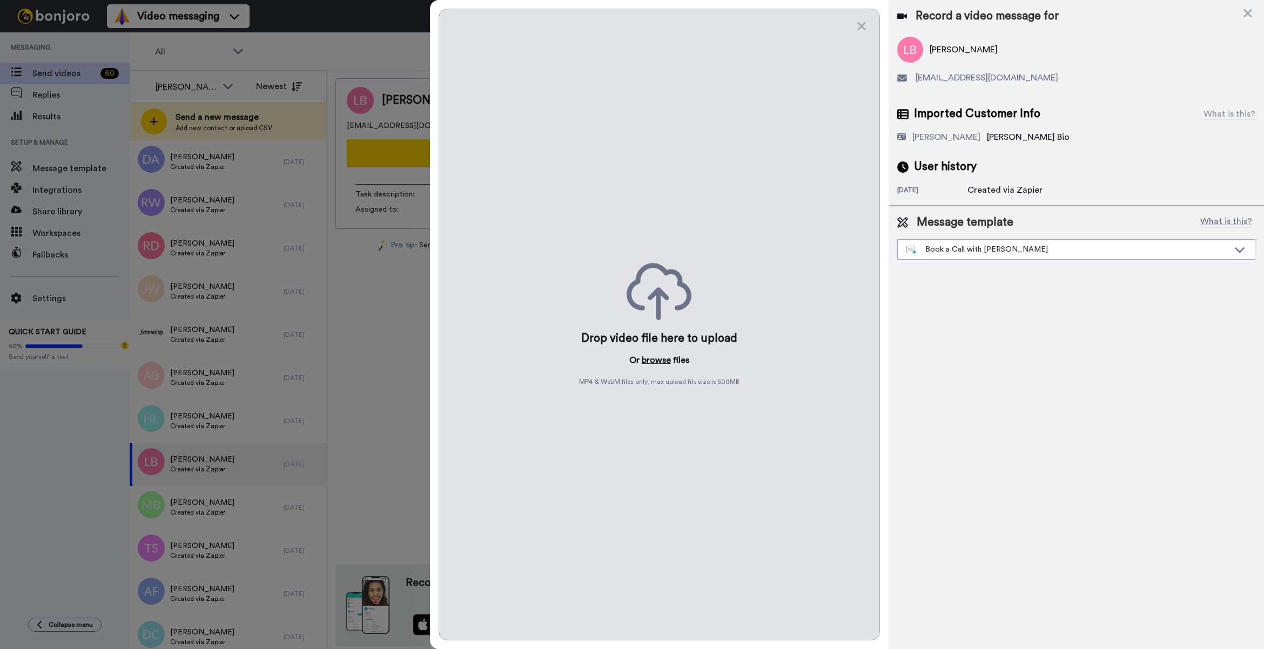
click at [668, 359] on button "browse" at bounding box center [656, 360] width 29 height 13
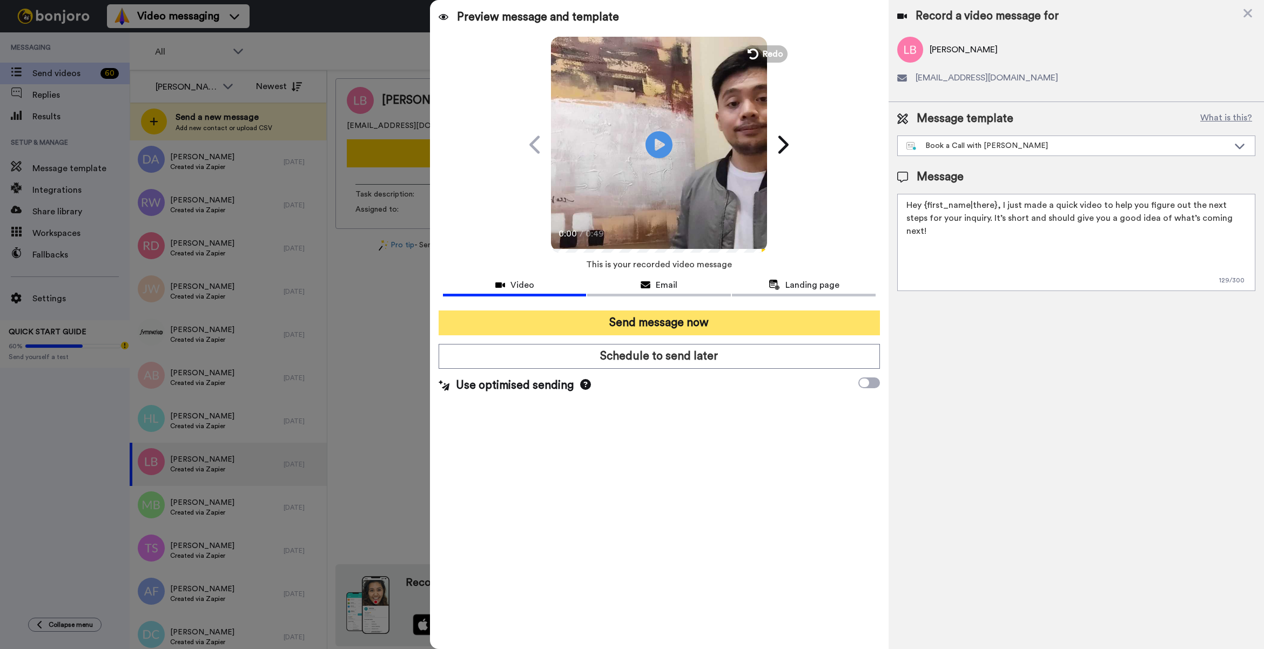
click at [782, 319] on button "Send message now" at bounding box center [659, 323] width 441 height 25
